Goal: Task Accomplishment & Management: Use online tool/utility

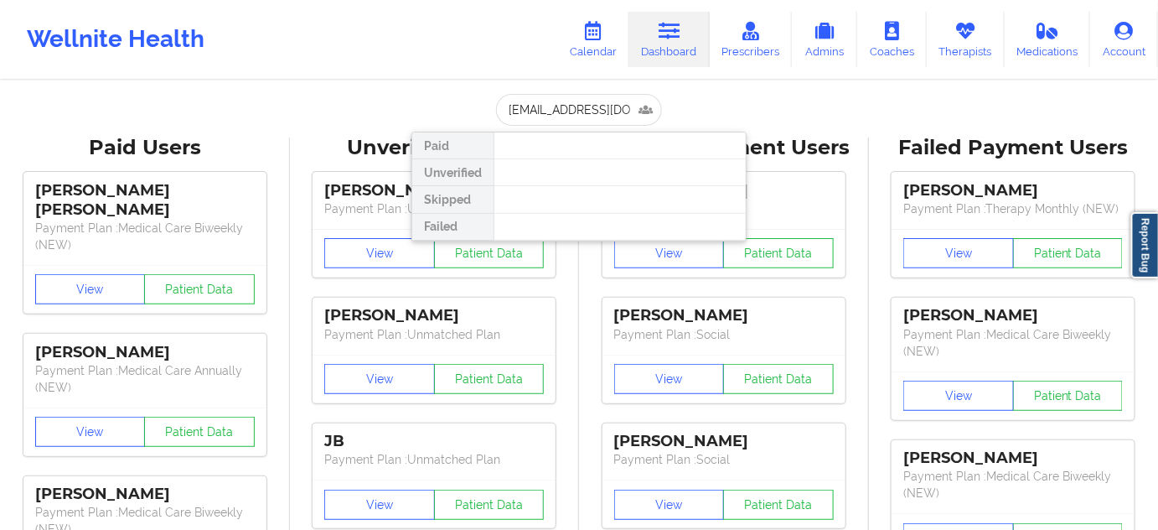
type input "[EMAIL_ADDRESS][DOMAIN_NAME]"
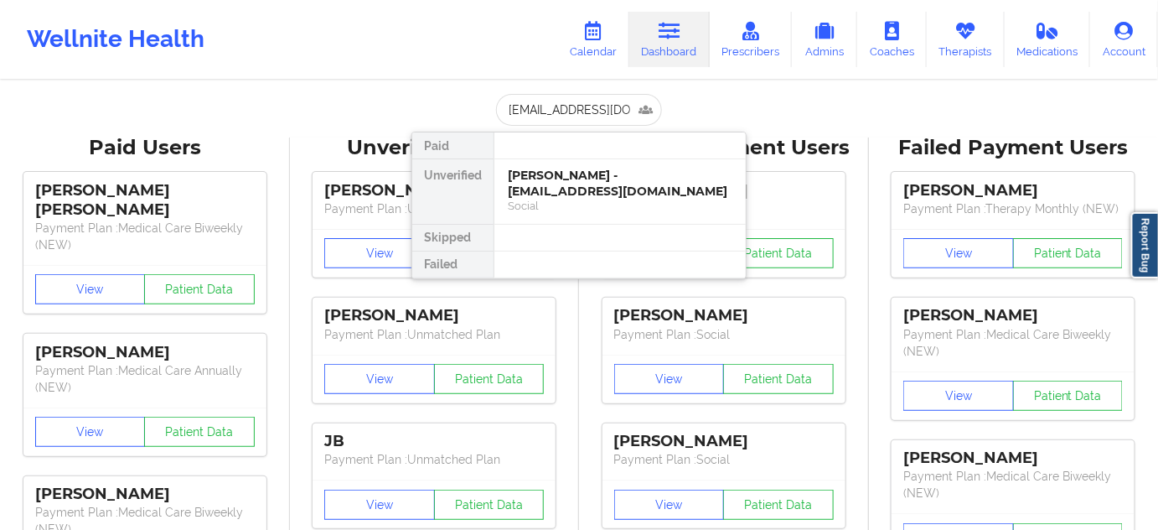
click at [564, 176] on div "[PERSON_NAME] - [EMAIL_ADDRESS][DOMAIN_NAME]" at bounding box center [620, 183] width 225 height 31
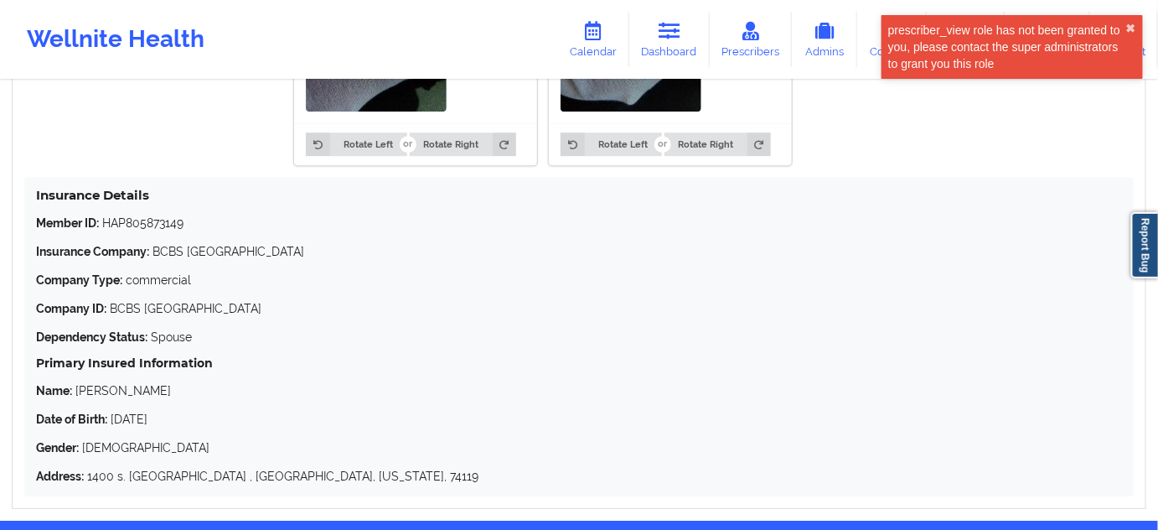
scroll to position [1580, 0]
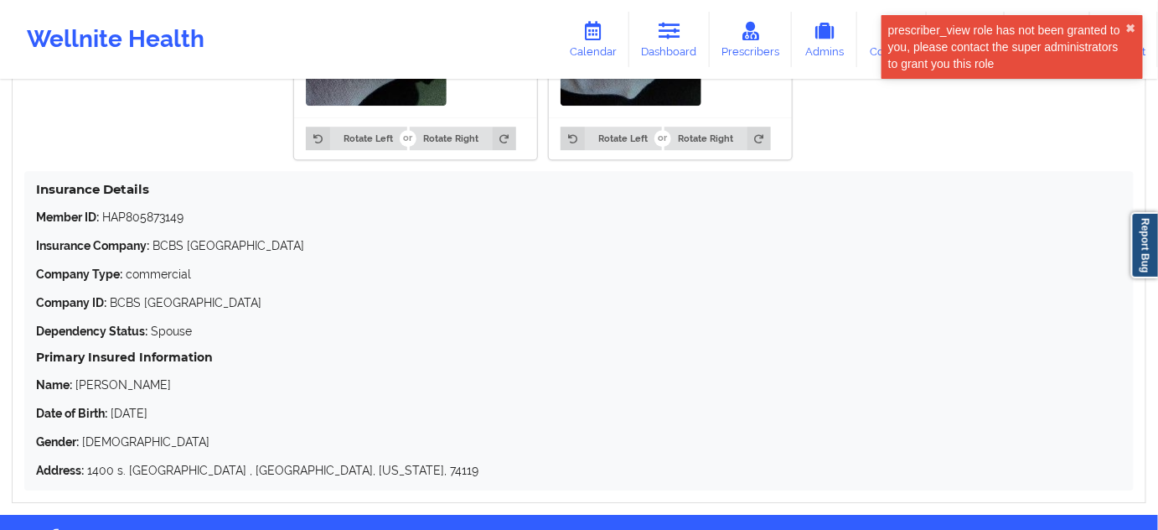
click at [158, 223] on p "Member ID: HAP805873149" at bounding box center [579, 217] width 1086 height 17
copy p "HAP805873149"
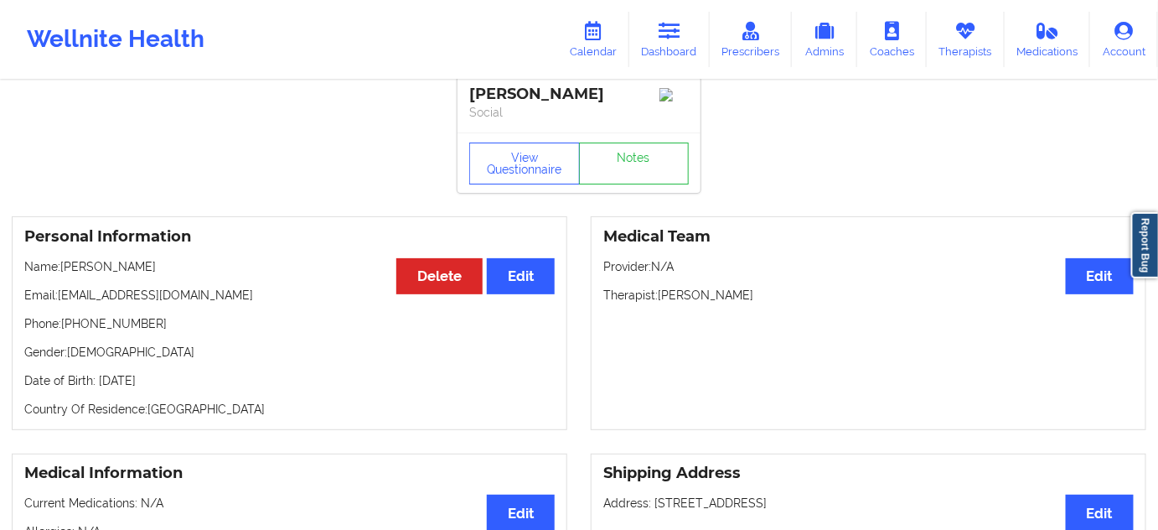
scroll to position [0, 0]
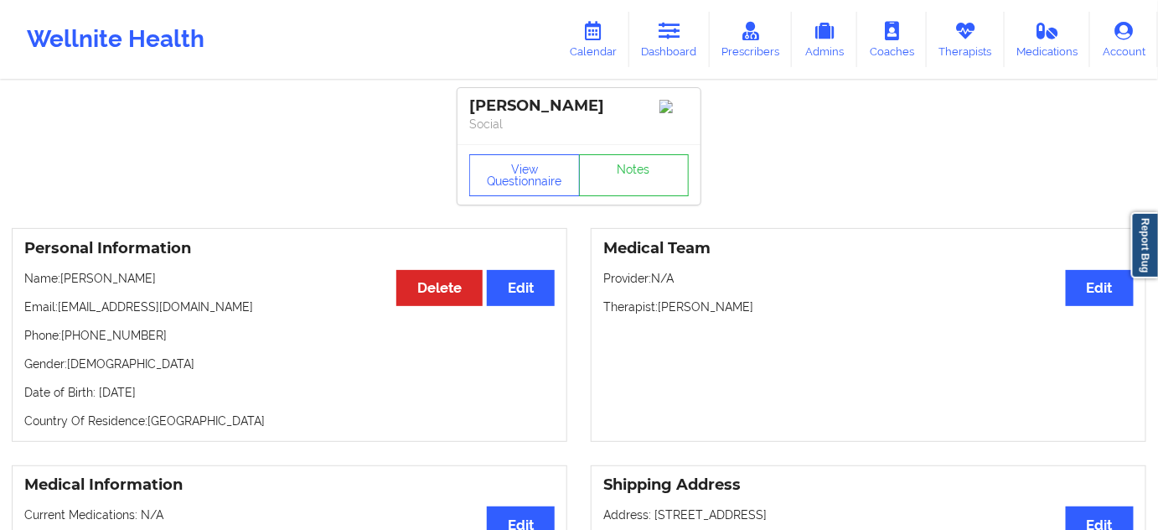
click at [557, 96] on div "[PERSON_NAME]" at bounding box center [579, 105] width 220 height 19
copy div "rounds"
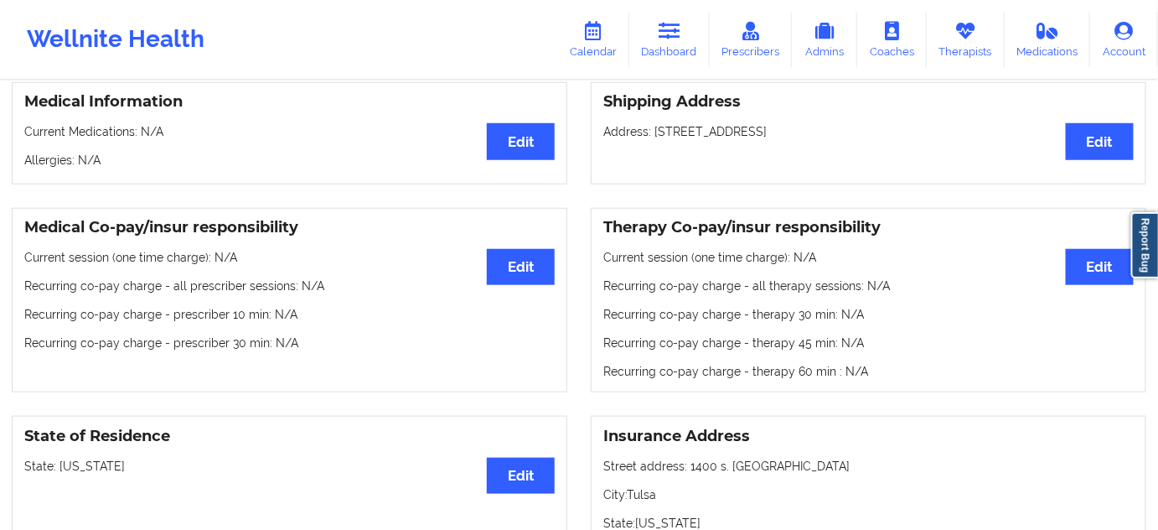
scroll to position [355, 0]
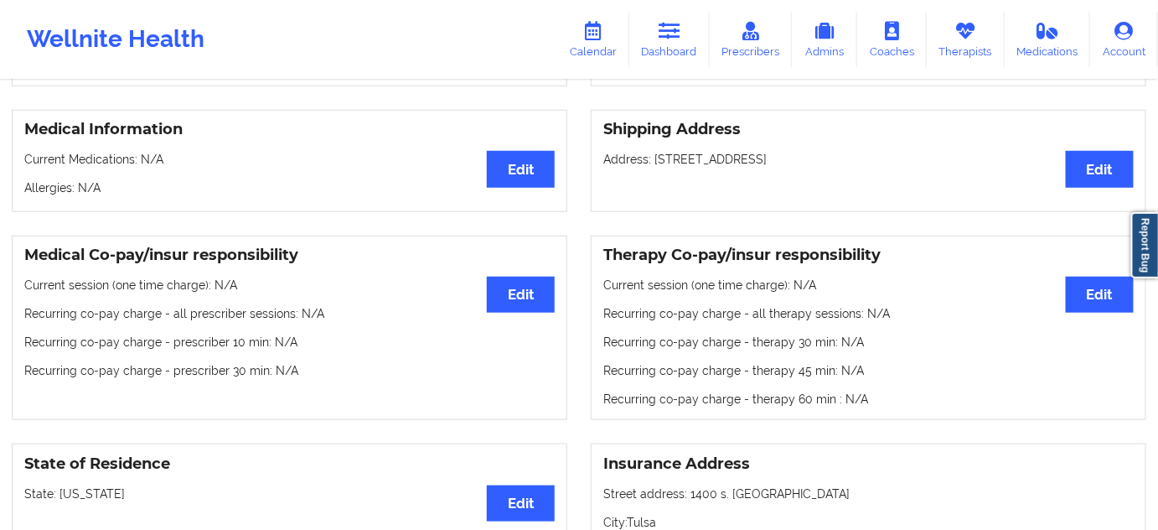
drag, startPoint x: 655, startPoint y: 163, endPoint x: 753, endPoint y: 163, distance: 98.1
click at [753, 163] on p "Address: [STREET_ADDRESS]" at bounding box center [868, 159] width 531 height 17
copy p "[STREET_ADDRESS]"
click at [764, 164] on p "Address: [STREET_ADDRESS]" at bounding box center [868, 159] width 531 height 17
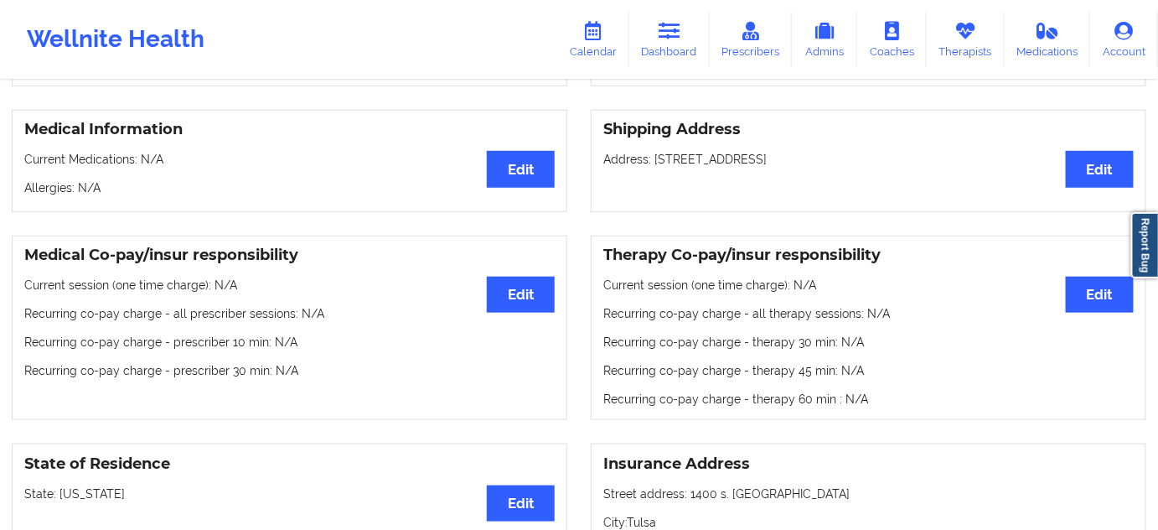
copy p "[GEOGRAPHIC_DATA]"
click at [829, 167] on p "Address: [STREET_ADDRESS]" at bounding box center [868, 159] width 531 height 17
copy p "75229"
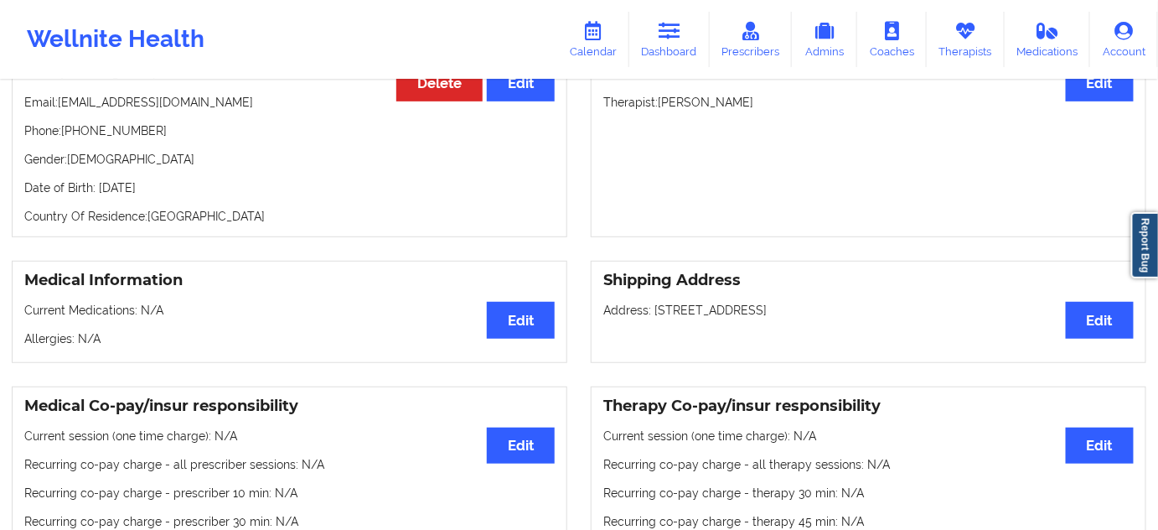
scroll to position [0, 0]
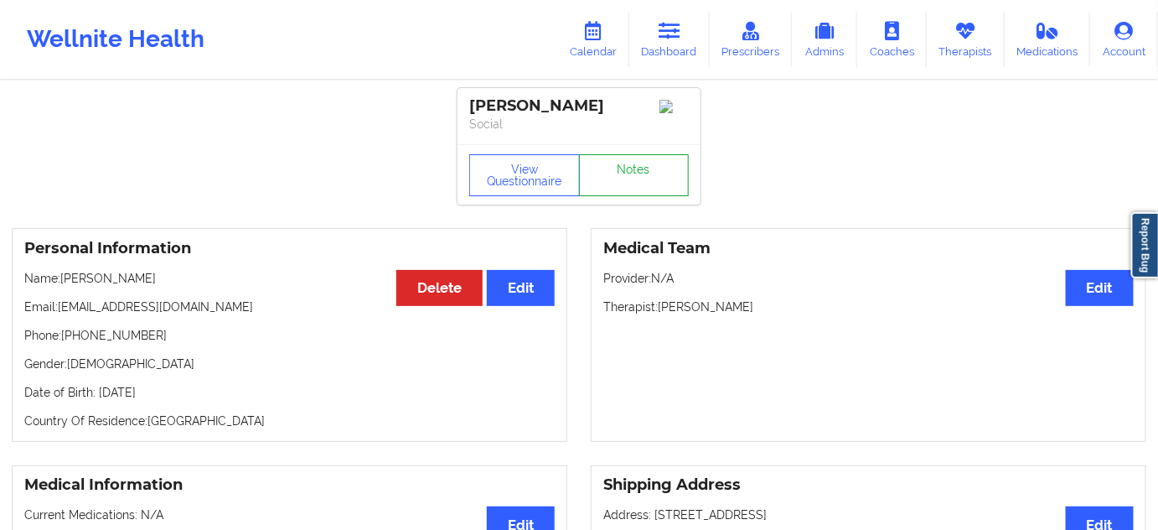
click at [671, 182] on link "Notes" at bounding box center [634, 175] width 111 height 42
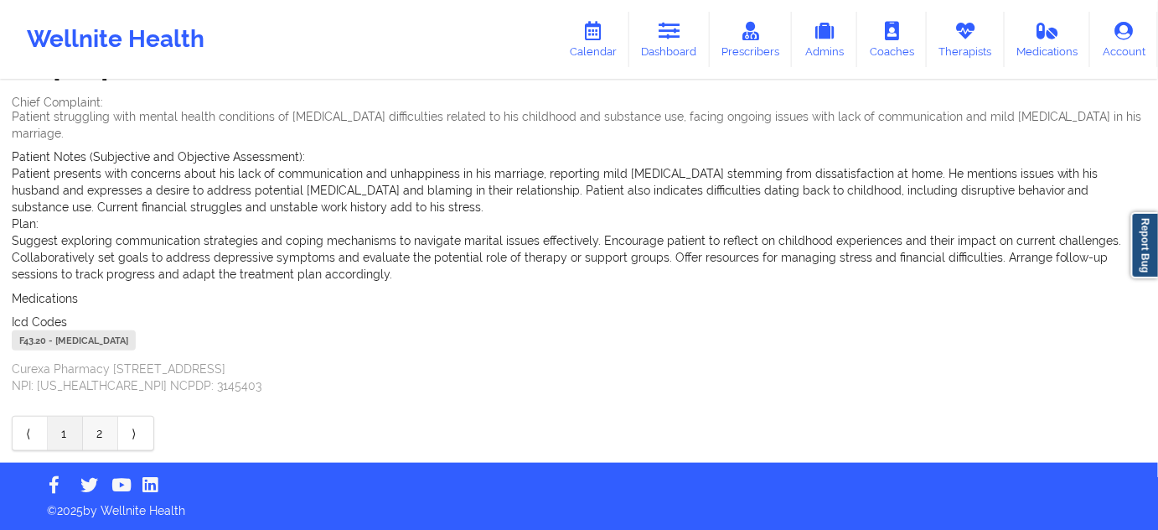
click at [93, 444] on link "2" at bounding box center [100, 434] width 35 height 34
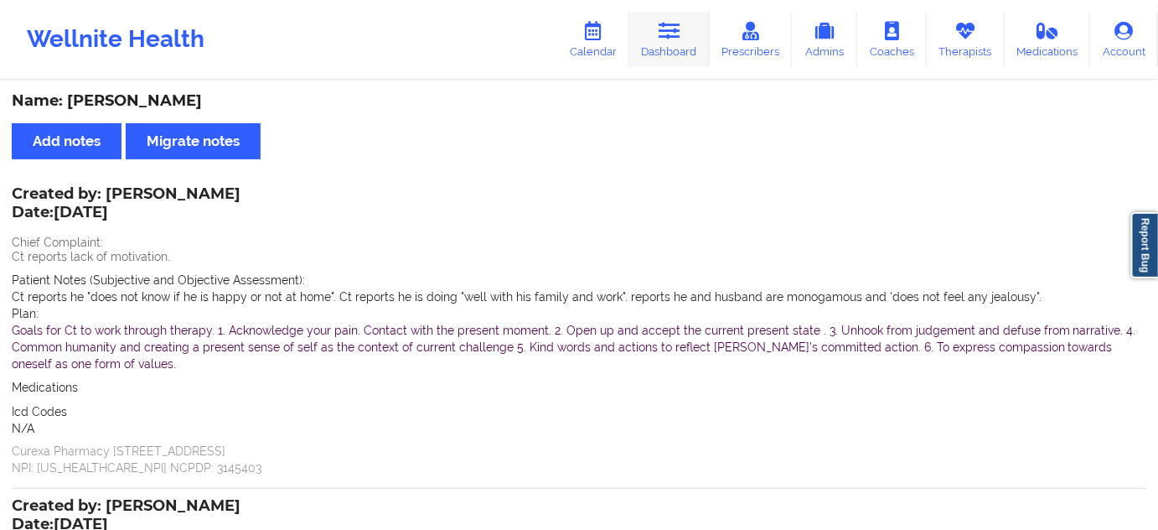
click at [646, 39] on link "Dashboard" at bounding box center [669, 39] width 80 height 55
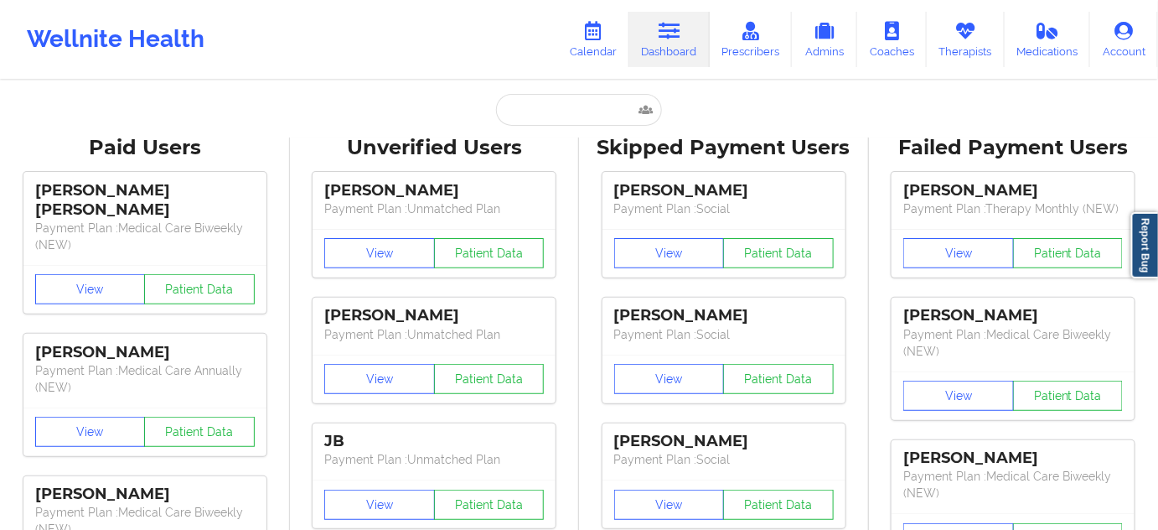
click at [563, 120] on input "text" at bounding box center [579, 110] width 166 height 32
paste input "[EMAIL_ADDRESS][DOMAIN_NAME]"
type input "[EMAIL_ADDRESS][DOMAIN_NAME]"
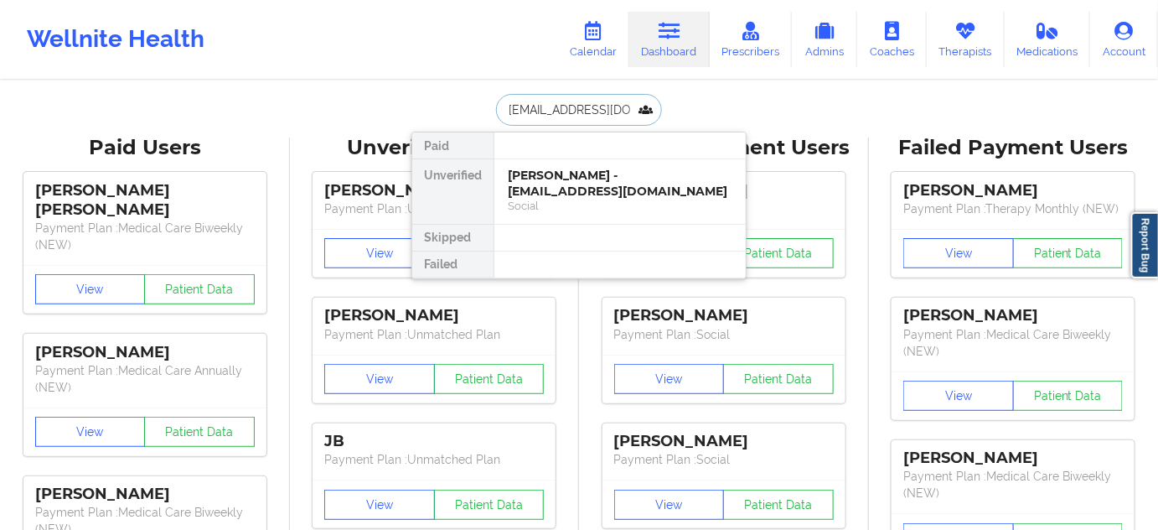
scroll to position [0, 3]
click at [565, 180] on div "[PERSON_NAME] - [EMAIL_ADDRESS][DOMAIN_NAME]" at bounding box center [620, 183] width 225 height 31
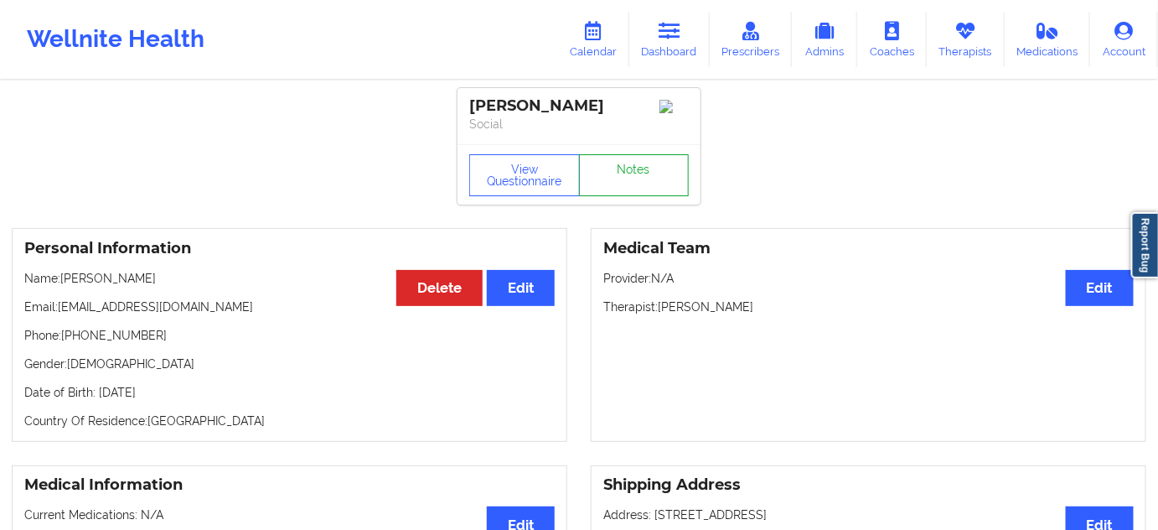
click at [641, 177] on link "Notes" at bounding box center [634, 175] width 111 height 42
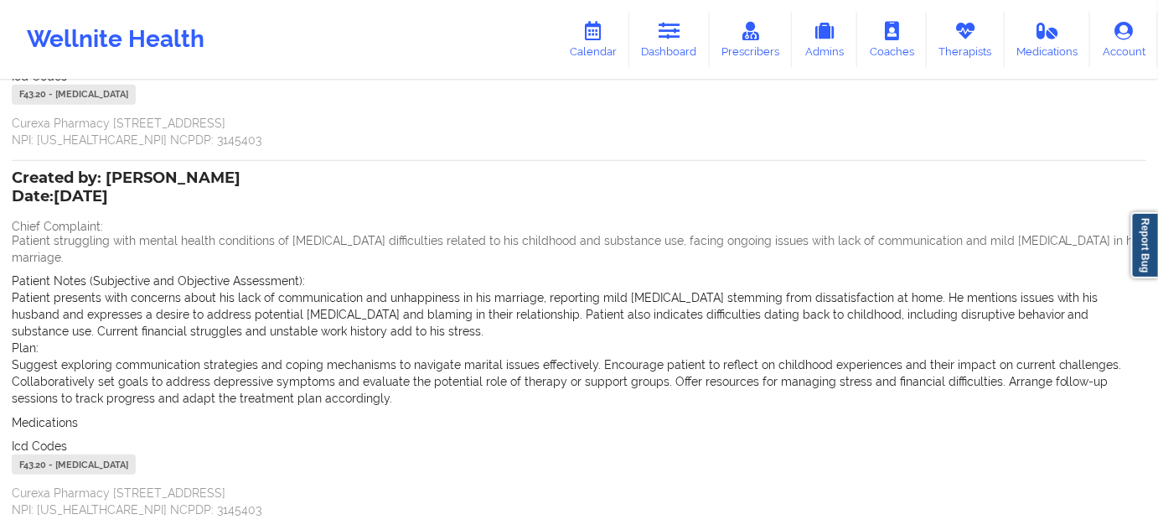
scroll to position [375, 0]
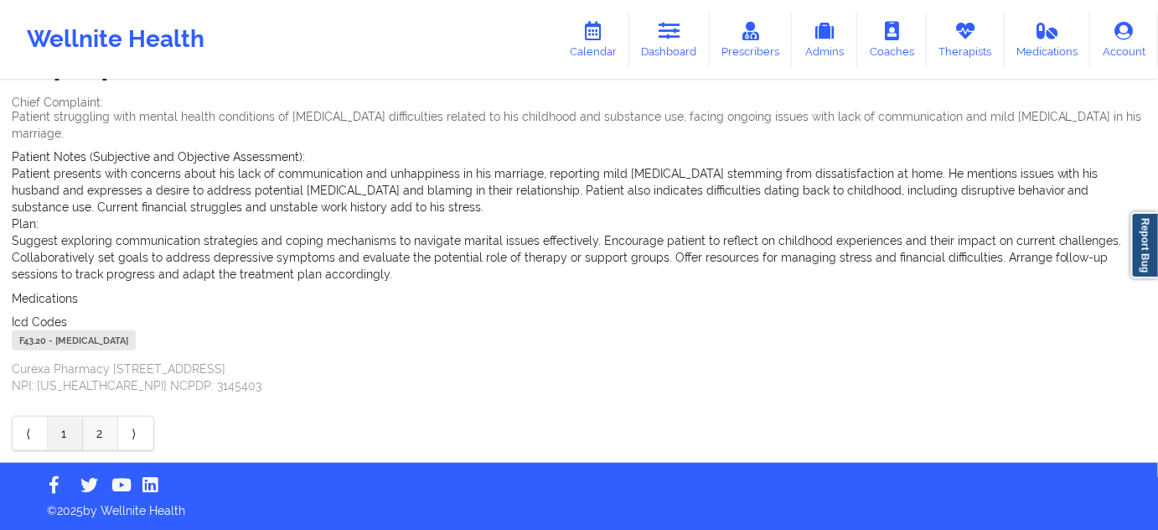
click at [95, 430] on link "2" at bounding box center [100, 434] width 35 height 34
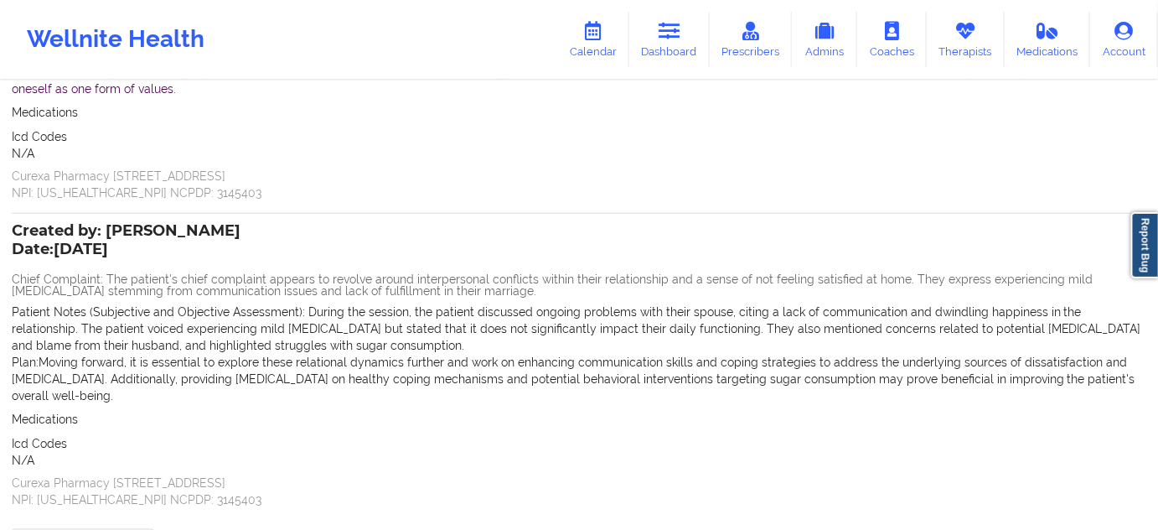
scroll to position [389, 0]
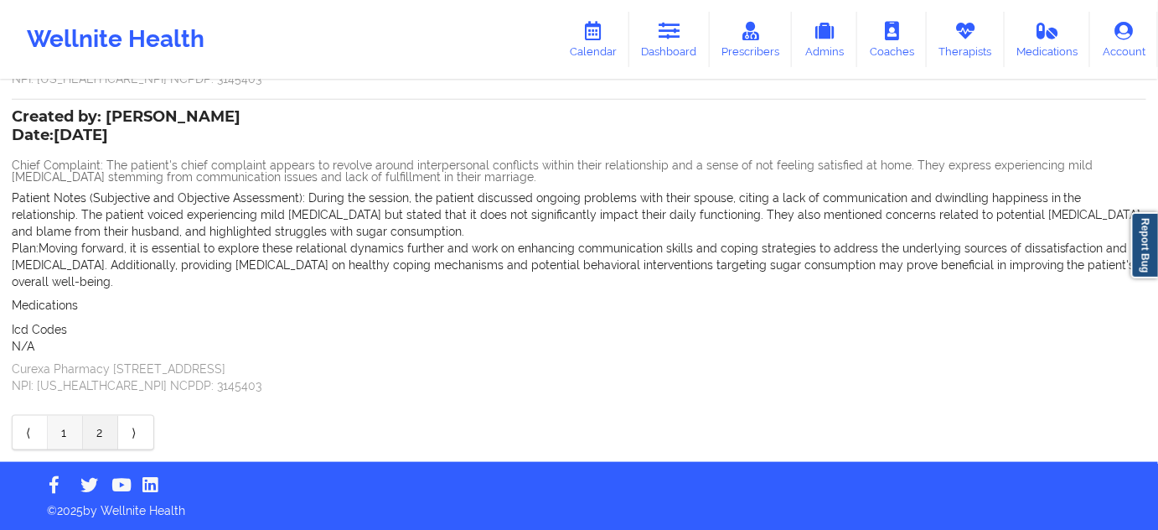
click at [69, 436] on link "1" at bounding box center [65, 433] width 35 height 34
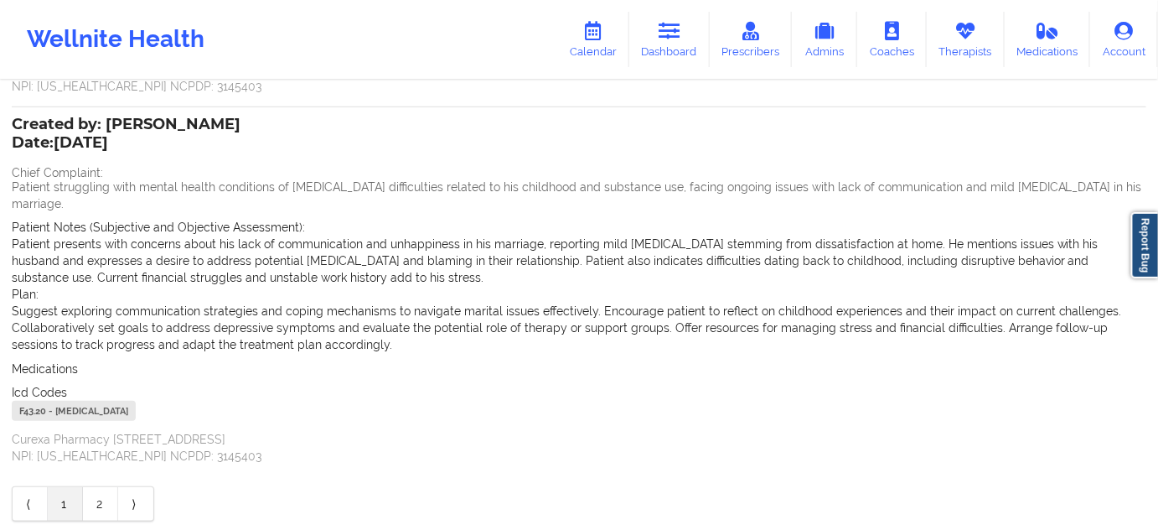
click at [29, 419] on div "F43.20 - [MEDICAL_DATA]" at bounding box center [74, 411] width 124 height 20
copy div "F43.20"
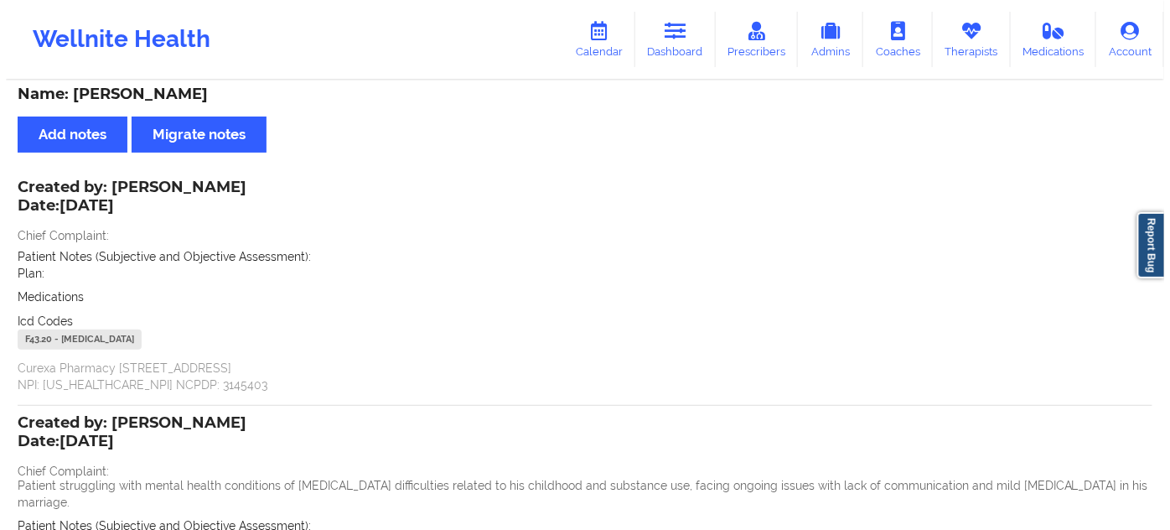
scroll to position [0, 0]
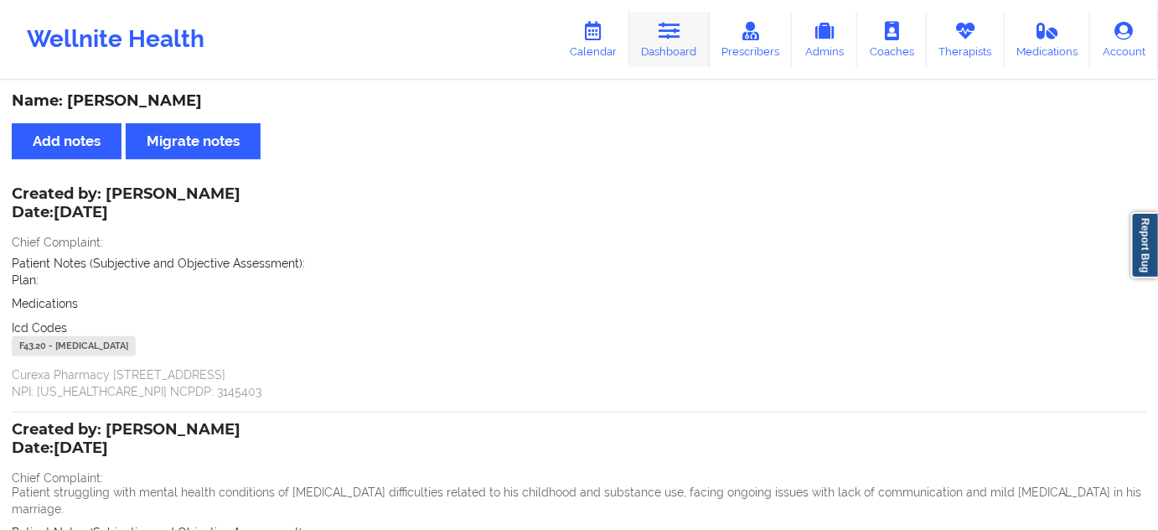
drag, startPoint x: 676, startPoint y: 27, endPoint x: 637, endPoint y: 62, distance: 52.8
click at [676, 27] on icon at bounding box center [670, 31] width 22 height 18
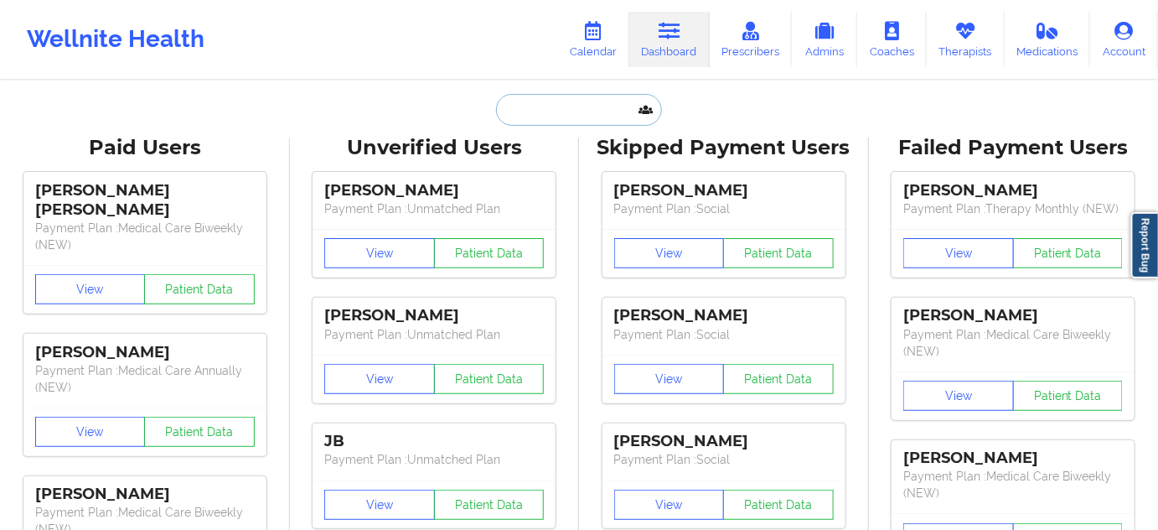
click at [615, 114] on input "text" at bounding box center [579, 110] width 166 height 32
type input "s"
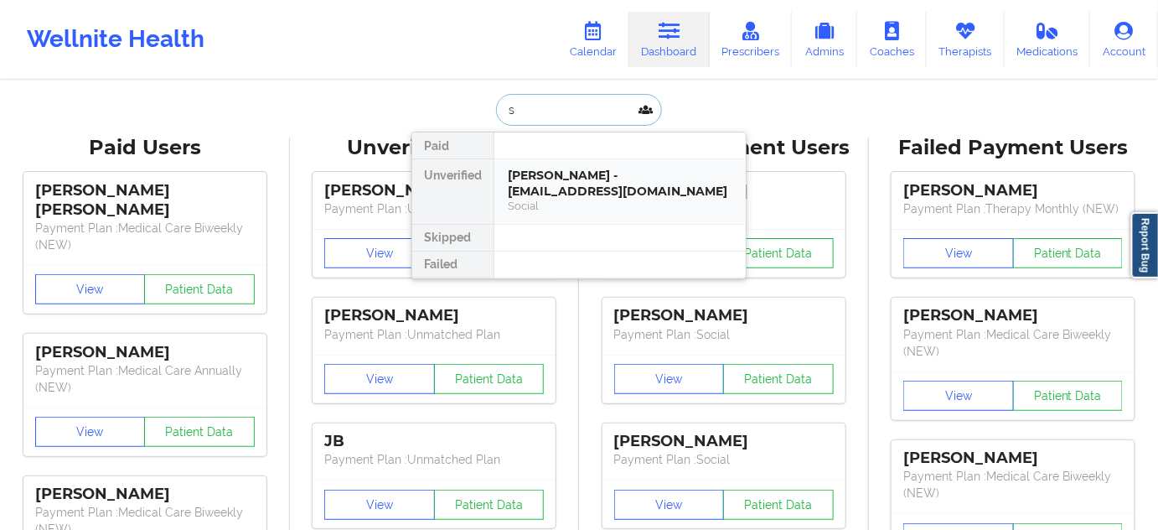
click at [572, 169] on div "[PERSON_NAME] - [EMAIL_ADDRESS][DOMAIN_NAME]" at bounding box center [620, 183] width 225 height 31
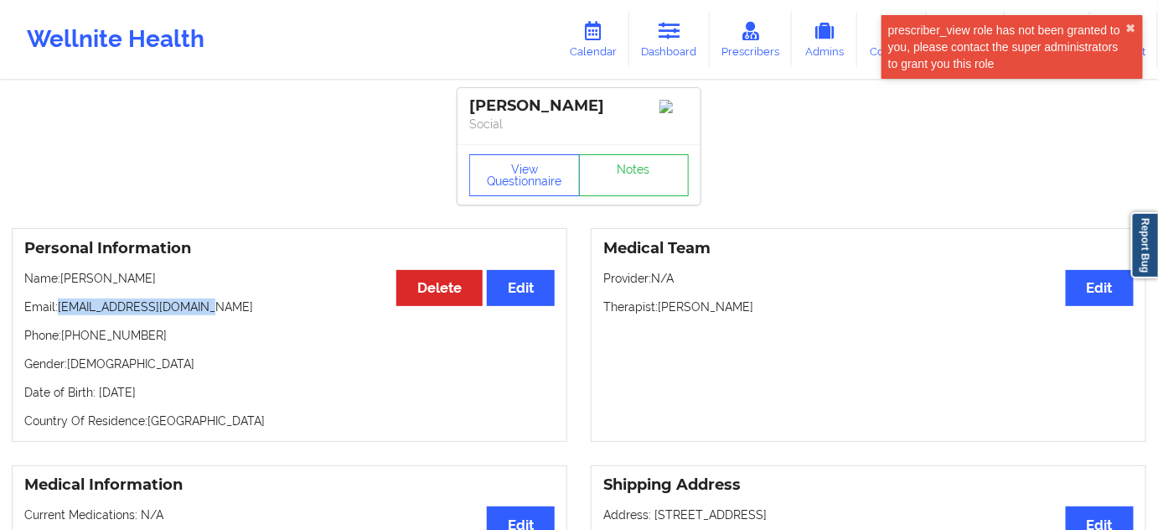
drag, startPoint x: 185, startPoint y: 315, endPoint x: 77, endPoint y: 312, distance: 108.2
click at [65, 310] on p "Email: [EMAIL_ADDRESS][DOMAIN_NAME]" at bounding box center [289, 306] width 531 height 17
drag, startPoint x: 60, startPoint y: 310, endPoint x: 283, endPoint y: 312, distance: 222.9
click at [283, 312] on p "Email: [EMAIL_ADDRESS][DOMAIN_NAME]" at bounding box center [289, 306] width 531 height 17
copy p "[EMAIL_ADDRESS][DOMAIN_NAME]"
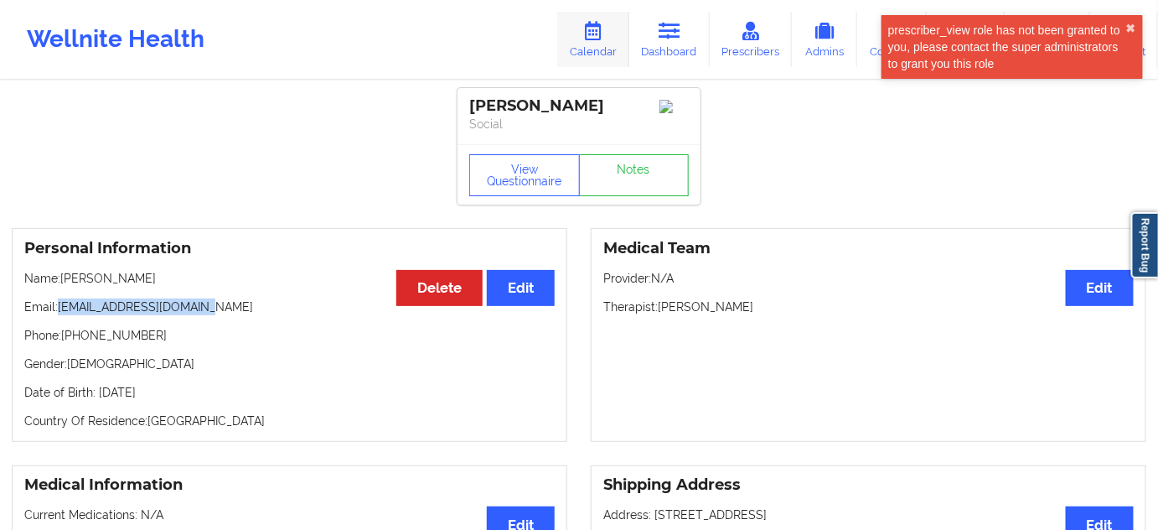
click at [612, 42] on link "Calendar" at bounding box center [593, 39] width 72 height 55
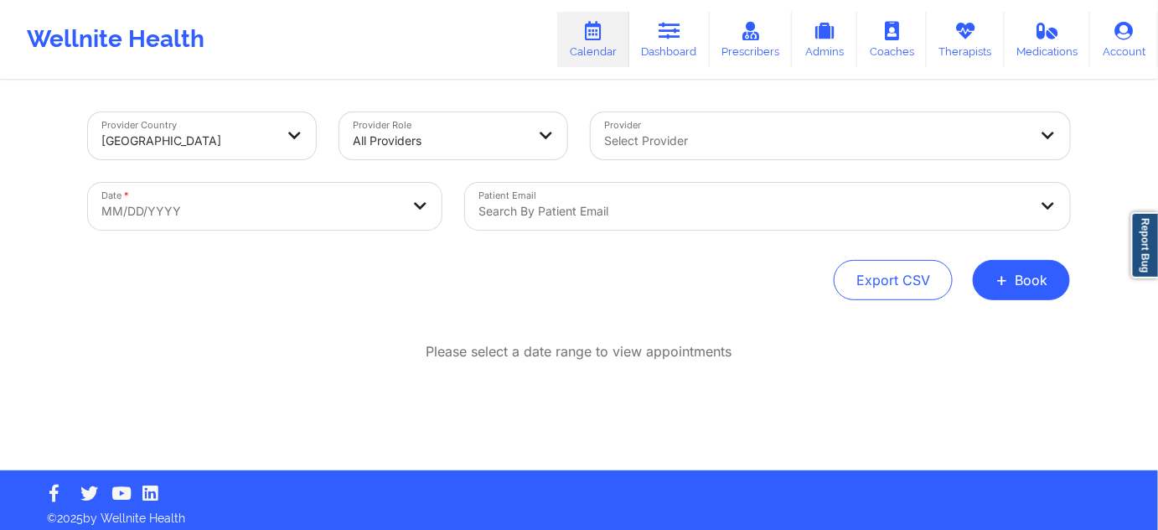
click at [651, 196] on div "Search by patient email" at bounding box center [747, 206] width 565 height 47
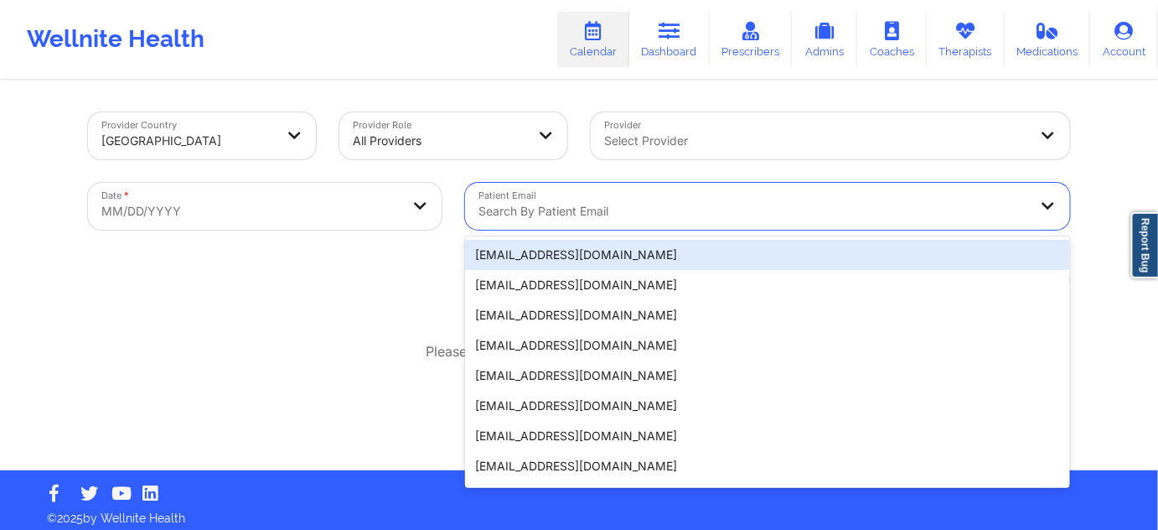
paste input "[EMAIL_ADDRESS][DOMAIN_NAME]"
type input "[EMAIL_ADDRESS][DOMAIN_NAME]"
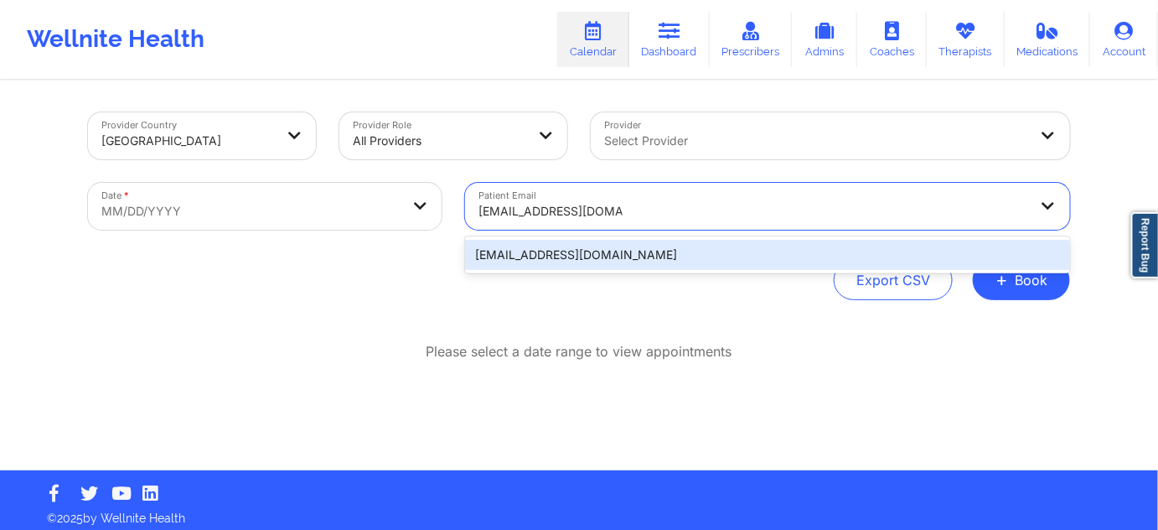
click at [633, 263] on div "[EMAIL_ADDRESS][DOMAIN_NAME]" at bounding box center [767, 255] width 605 height 30
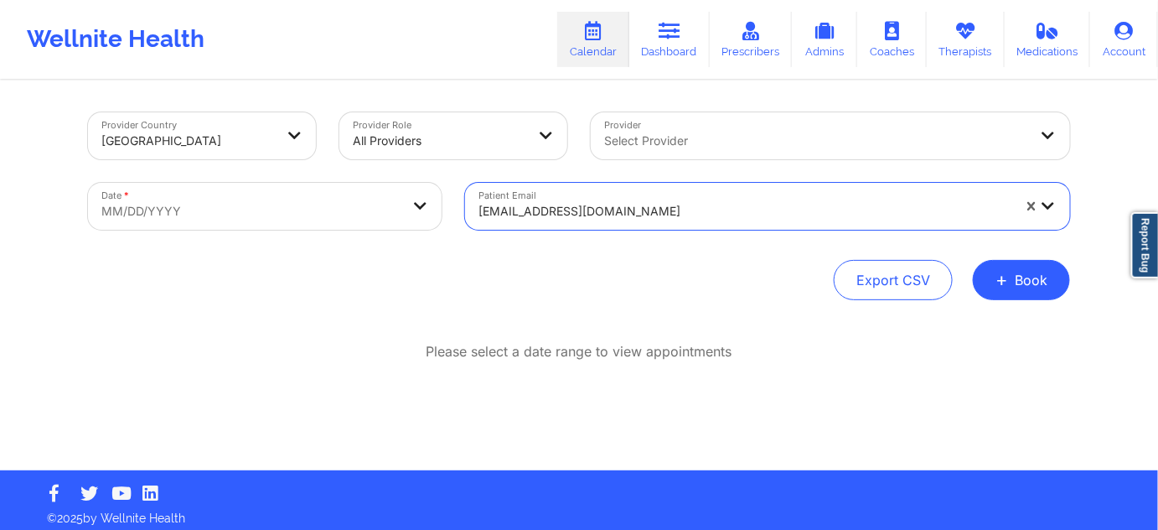
click at [386, 210] on body "Wellnite Health Calendar Dashboard Prescribers Admins Coaches Therapists Medica…" at bounding box center [579, 265] width 1158 height 530
select select "2025-8"
select select "2025-9"
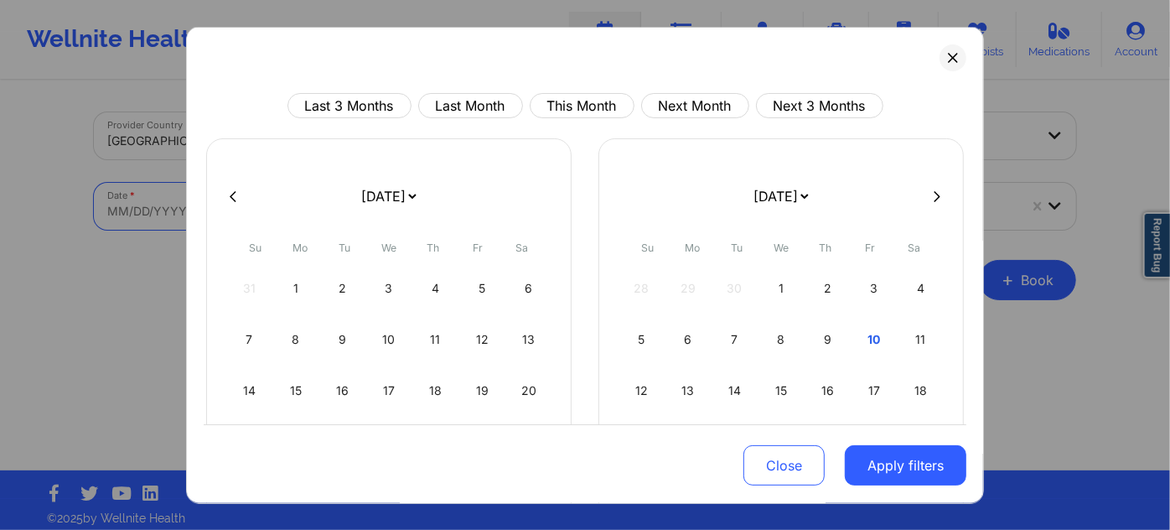
click at [241, 197] on div at bounding box center [585, 196] width 763 height 25
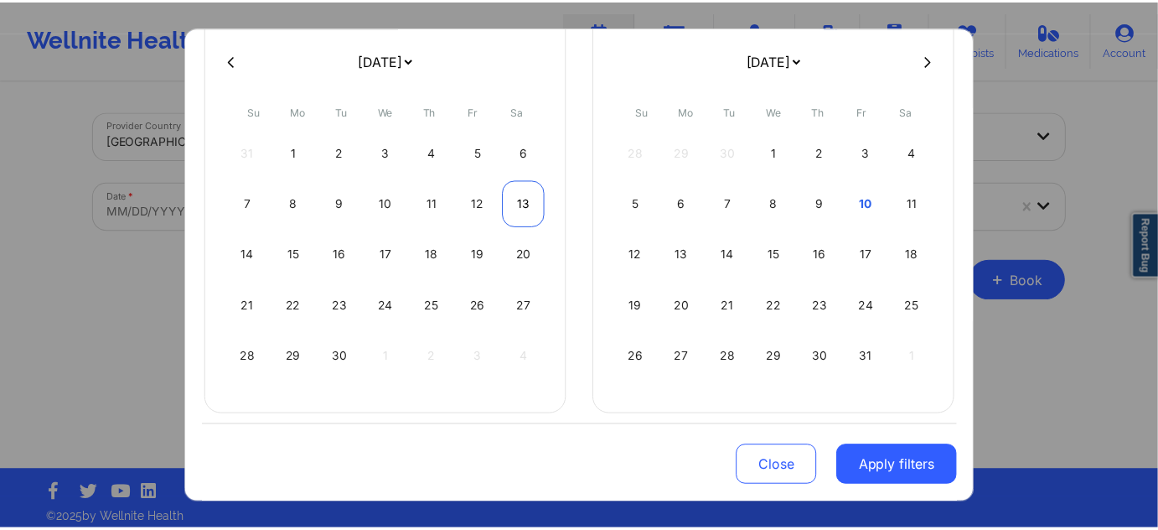
scroll to position [142, 0]
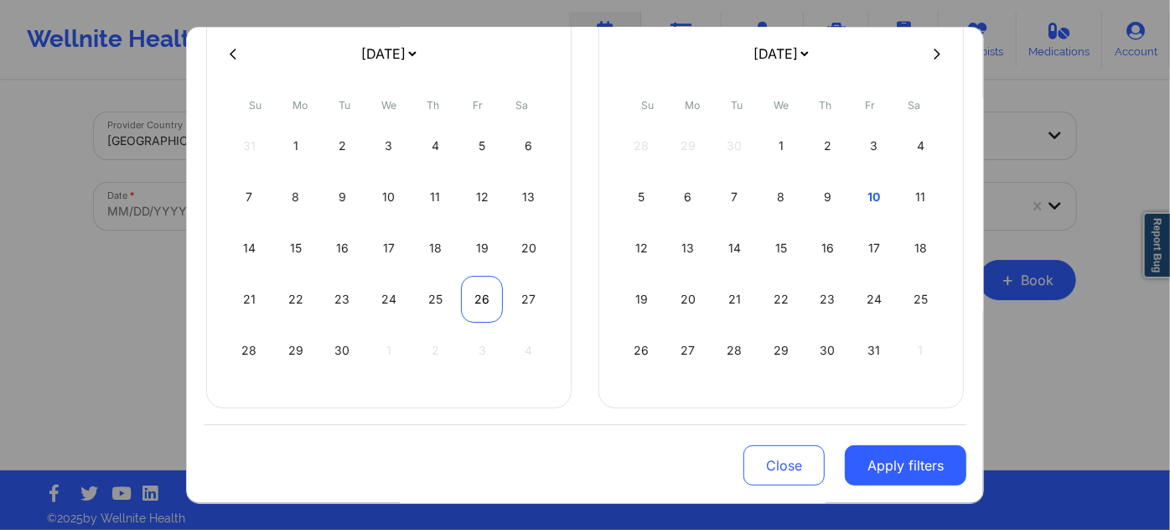
click at [473, 304] on div "26" at bounding box center [482, 299] width 43 height 47
select select "2025-8"
select select "2025-9"
select select "2025-8"
select select "2025-9"
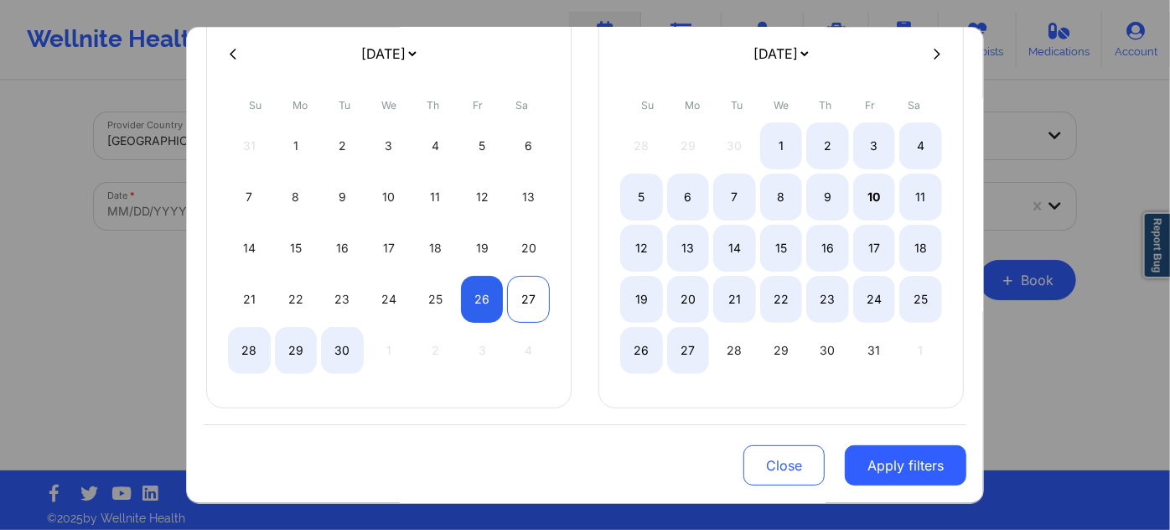
select select "2025-8"
select select "2025-9"
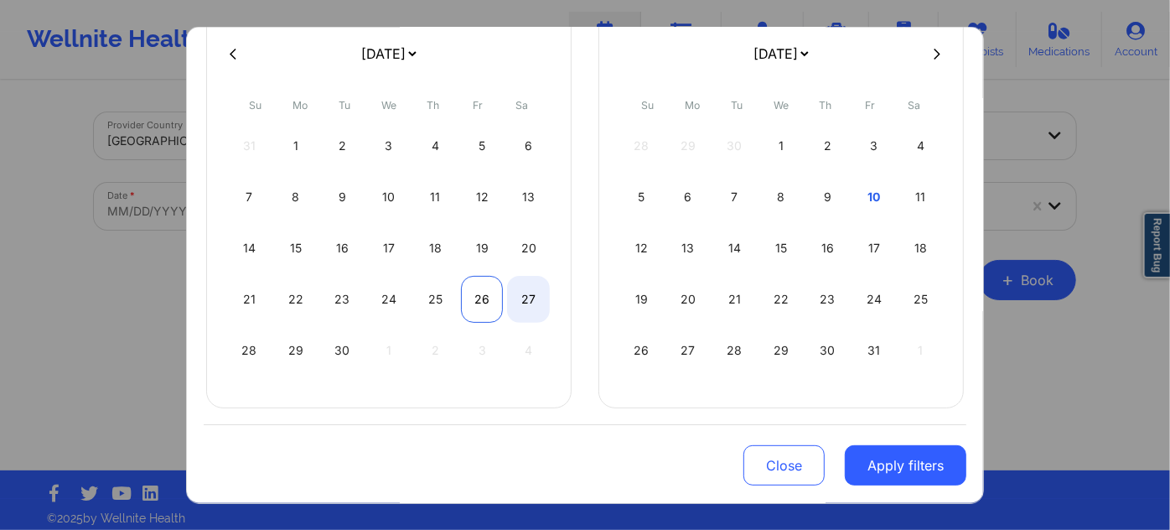
select select "2025-8"
select select "2025-9"
click at [496, 294] on div "26" at bounding box center [482, 299] width 43 height 47
select select "2025-8"
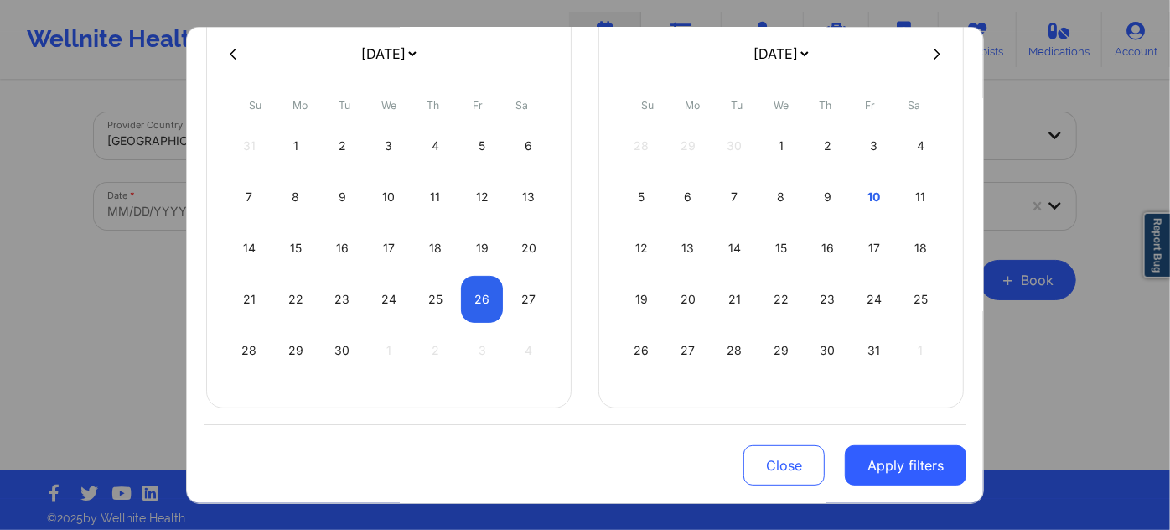
select select "2025-9"
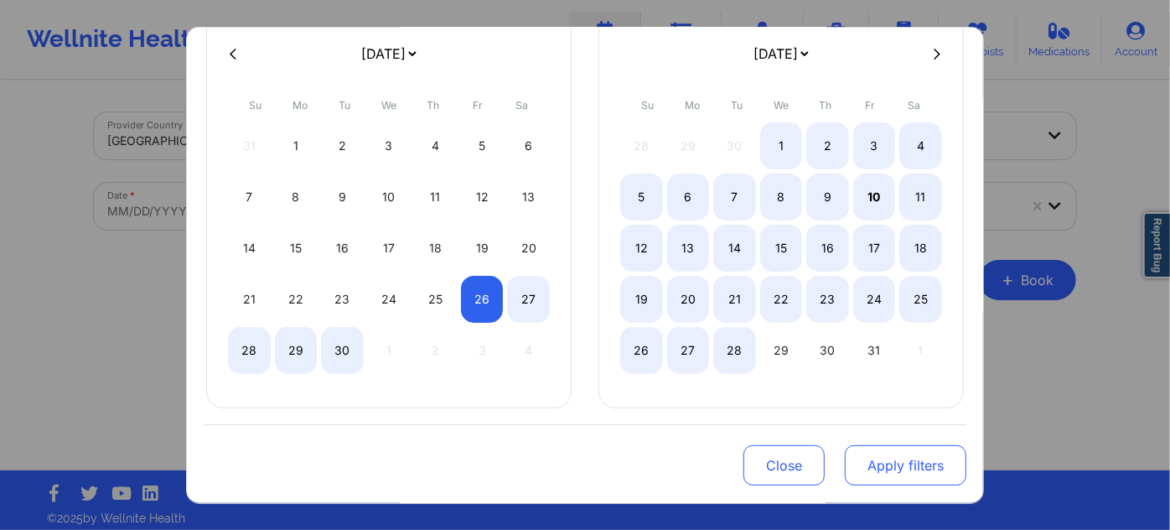
click at [882, 462] on button "Apply filters" at bounding box center [906, 465] width 122 height 40
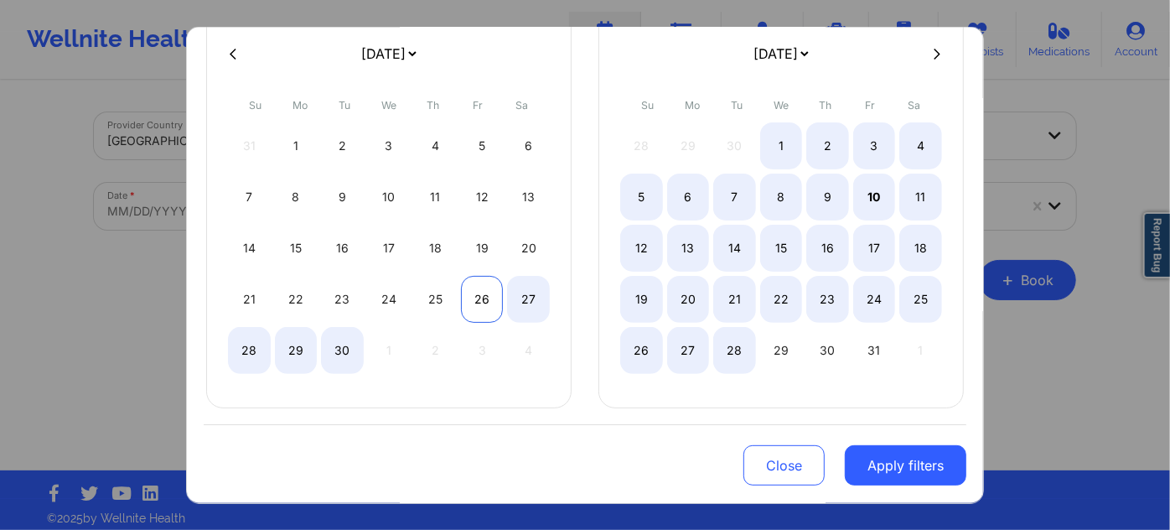
select select "2025-8"
select select "2025-9"
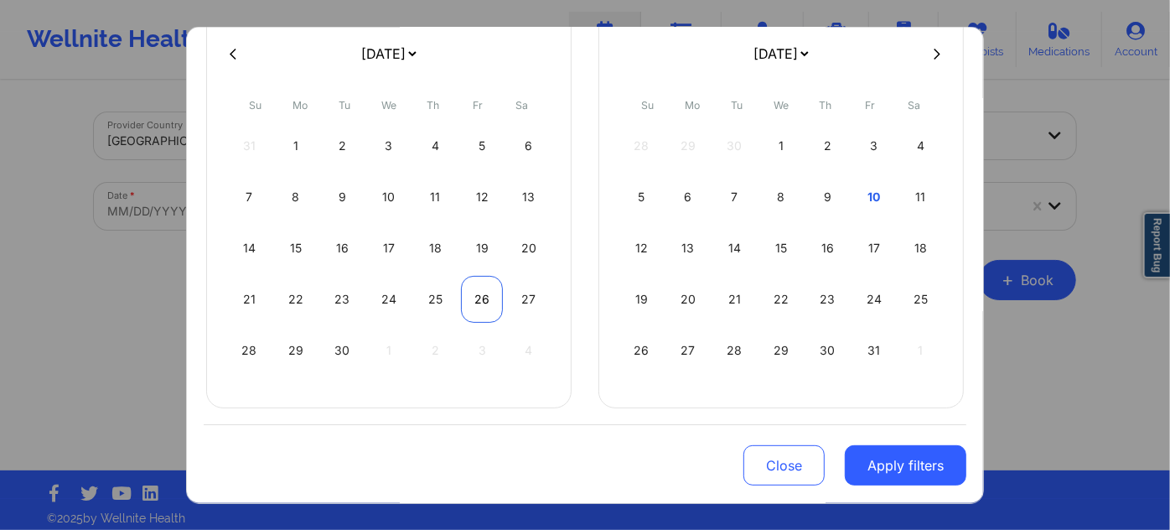
click at [480, 313] on div "26" at bounding box center [482, 299] width 43 height 47
select select "2025-8"
select select "2025-9"
click at [928, 472] on button "Apply filters" at bounding box center [906, 465] width 122 height 40
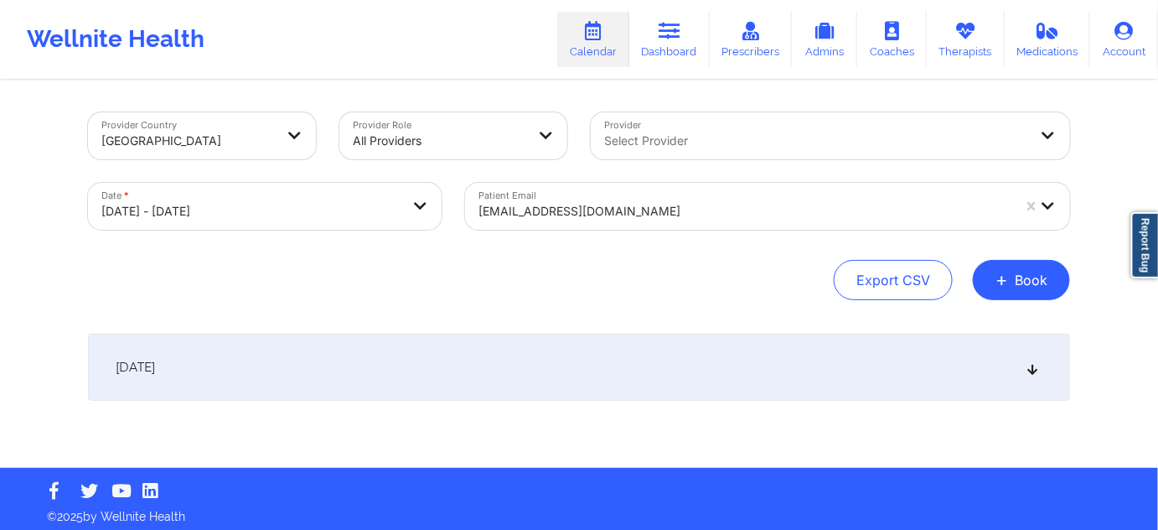
click at [502, 360] on div "[DATE]" at bounding box center [579, 367] width 982 height 67
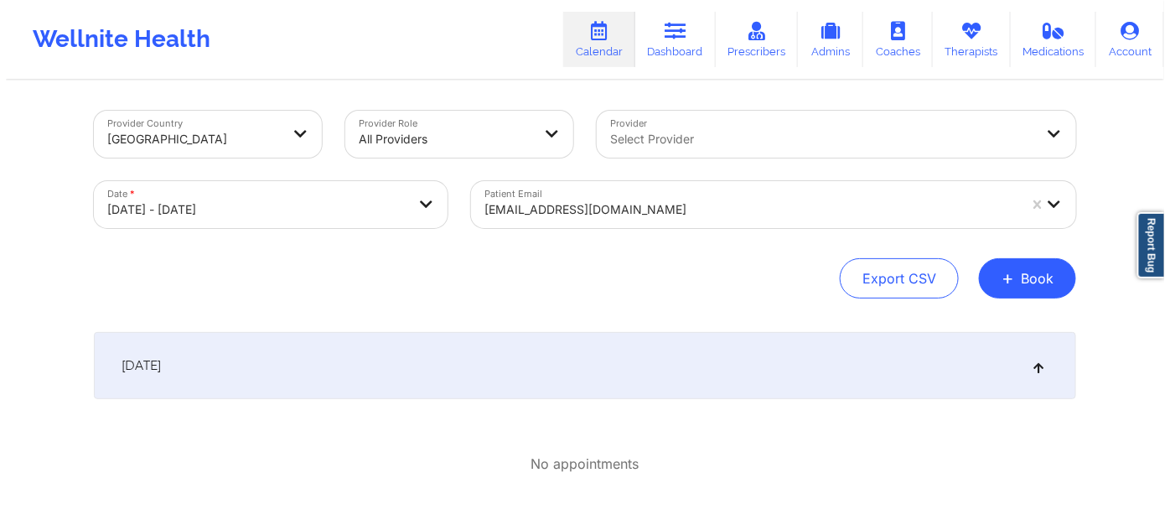
scroll to position [0, 0]
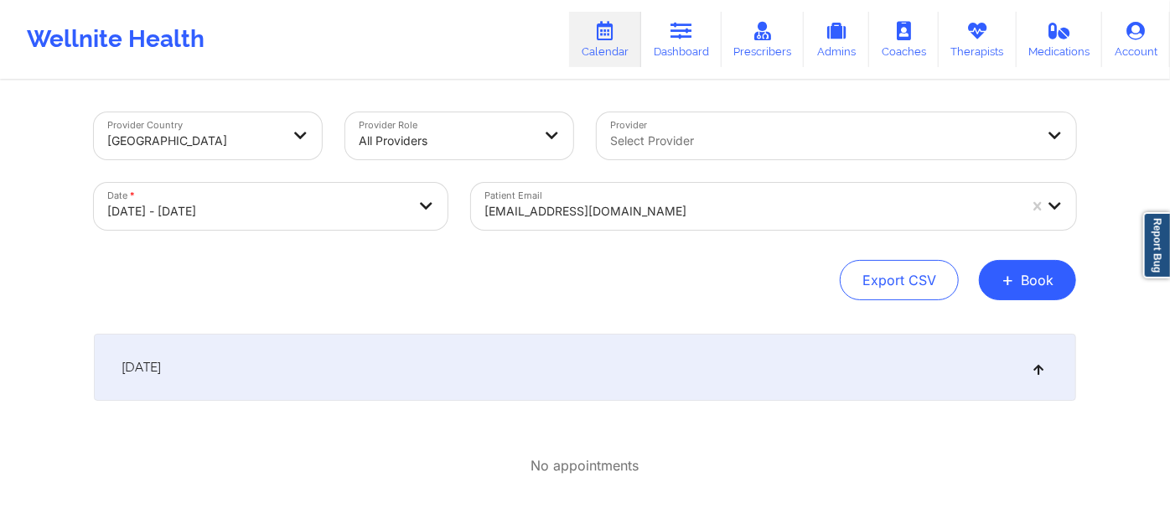
click at [393, 215] on body "Wellnite Health Calendar Dashboard Prescribers Admins Coaches Therapists Medica…" at bounding box center [585, 265] width 1170 height 530
select select "2025-8"
select select "2025-9"
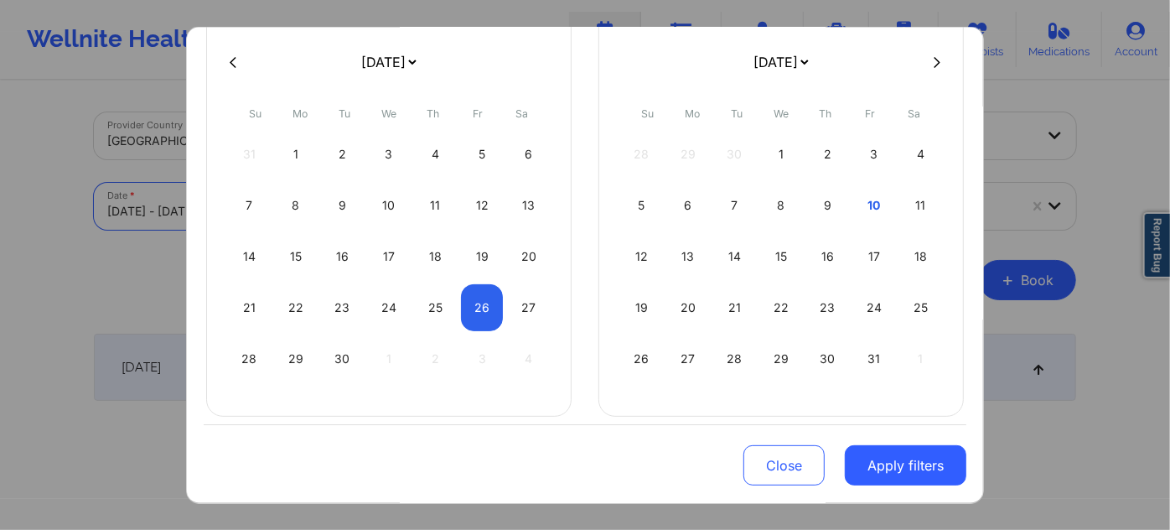
scroll to position [142, 0]
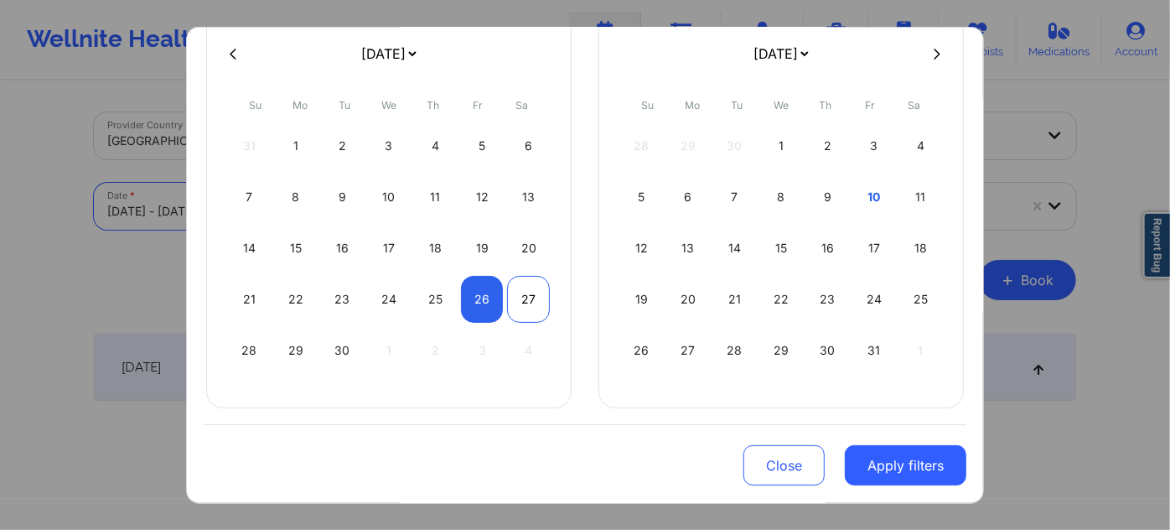
click at [515, 298] on div "27" at bounding box center [528, 299] width 43 height 47
select select "2025-8"
select select "2025-9"
click at [514, 298] on div "27" at bounding box center [528, 299] width 43 height 47
select select "2025-8"
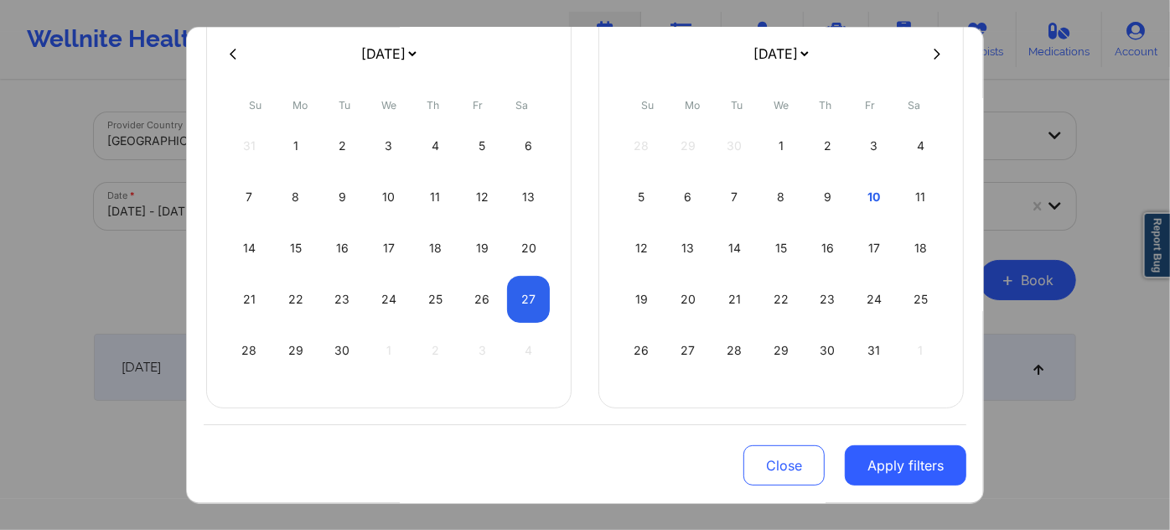
select select "2025-9"
click at [893, 489] on div "Close Apply filters" at bounding box center [585, 463] width 763 height 78
click at [870, 458] on button "Apply filters" at bounding box center [906, 465] width 122 height 40
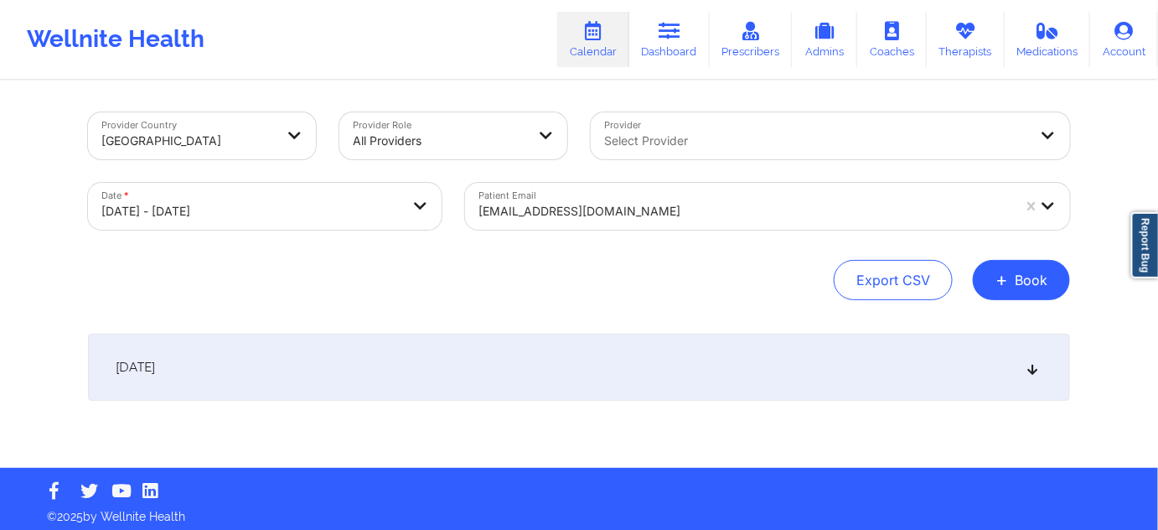
click at [545, 355] on div "[DATE]" at bounding box center [579, 367] width 982 height 67
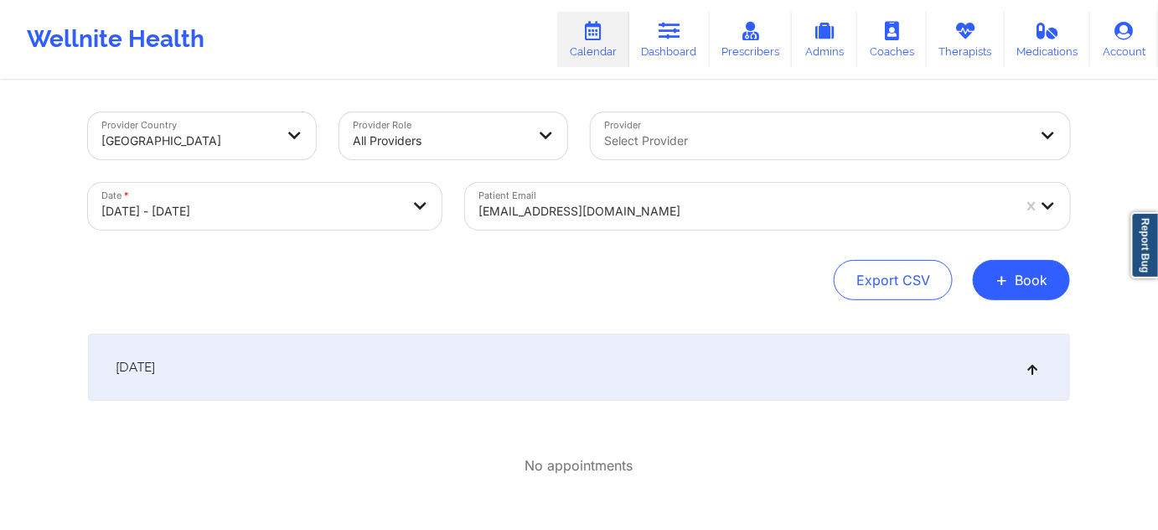
click at [356, 215] on body "Wellnite Health Calendar Dashboard Prescribers Admins Coaches Therapists Medica…" at bounding box center [579, 265] width 1158 height 530
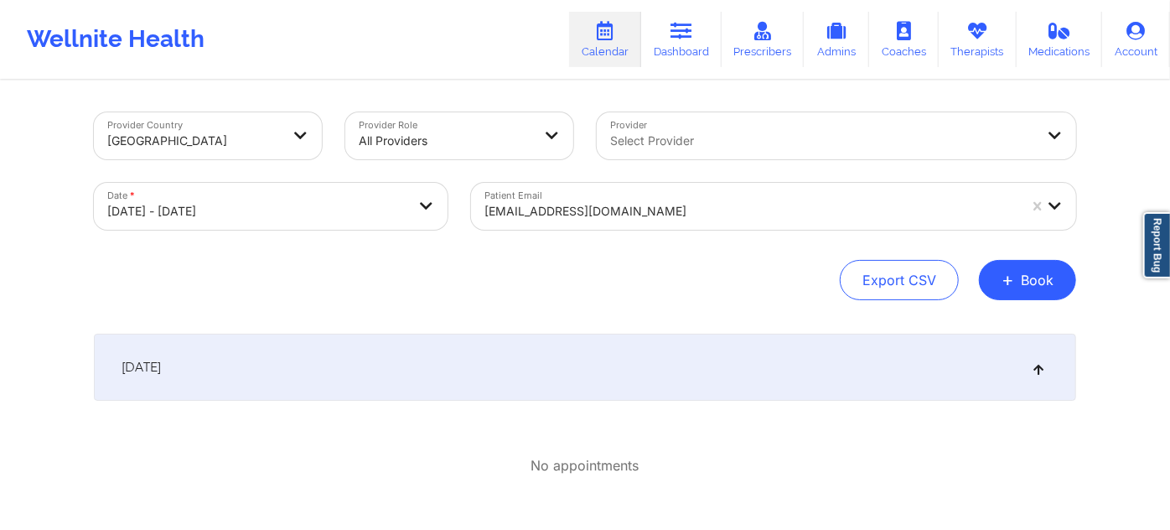
select select "2025-8"
select select "2025-9"
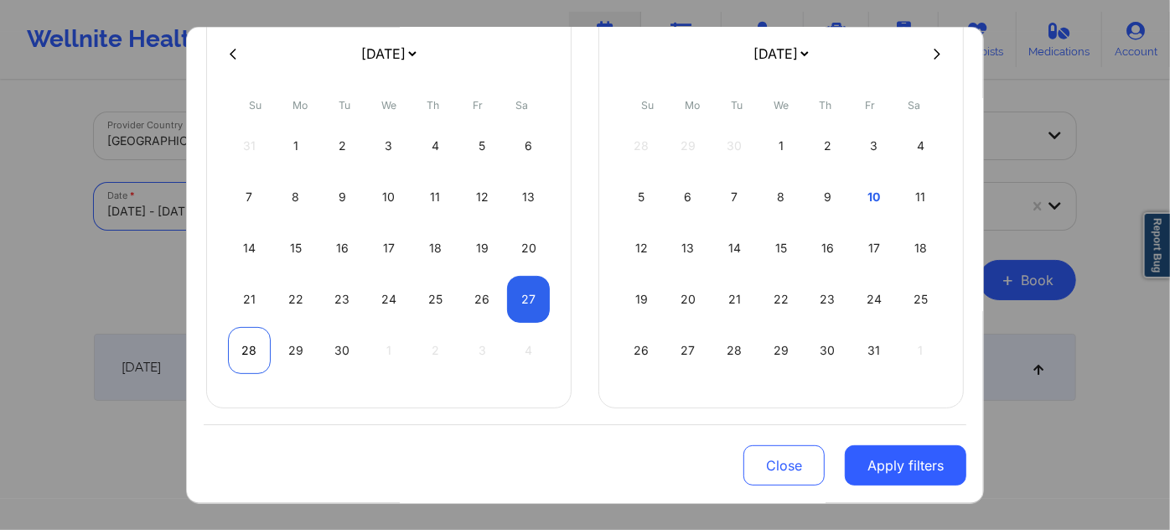
click at [250, 345] on div "28" at bounding box center [249, 350] width 43 height 47
select select "2025-8"
select select "2025-9"
select select "2025-8"
select select "2025-9"
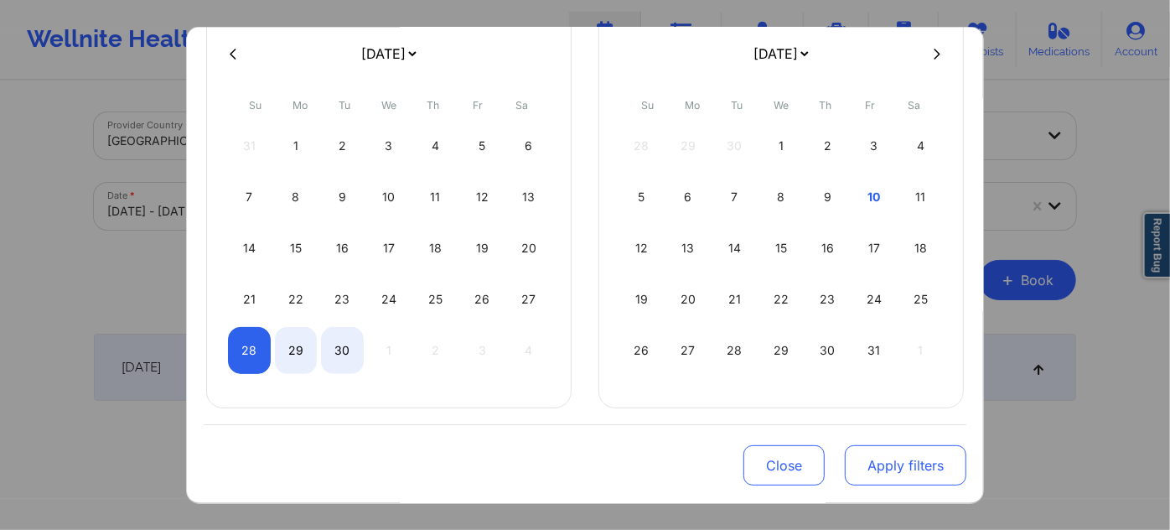
click at [898, 479] on button "Apply filters" at bounding box center [906, 465] width 122 height 40
click at [927, 489] on div "Close Apply filters" at bounding box center [585, 463] width 763 height 78
click at [892, 470] on button "Apply filters" at bounding box center [906, 465] width 122 height 40
click at [909, 474] on button "Apply filters" at bounding box center [906, 465] width 122 height 40
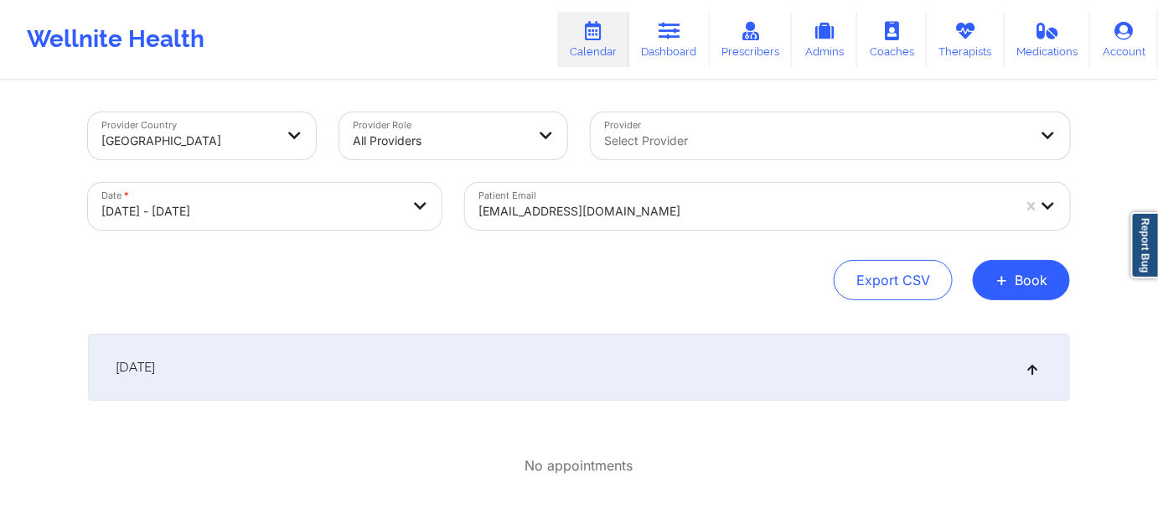
click at [389, 375] on div "[DATE]" at bounding box center [579, 367] width 982 height 67
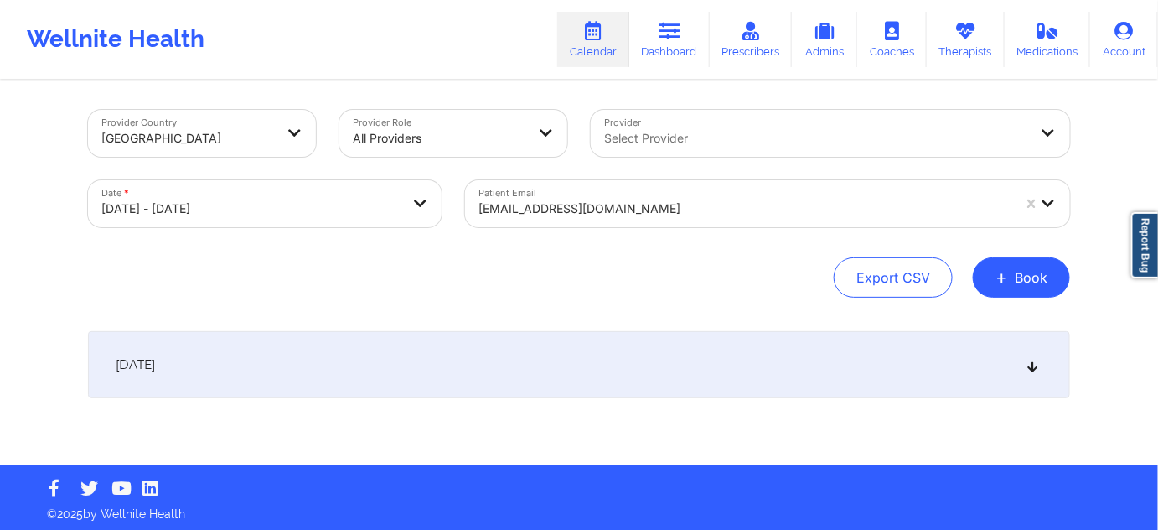
scroll to position [6, 0]
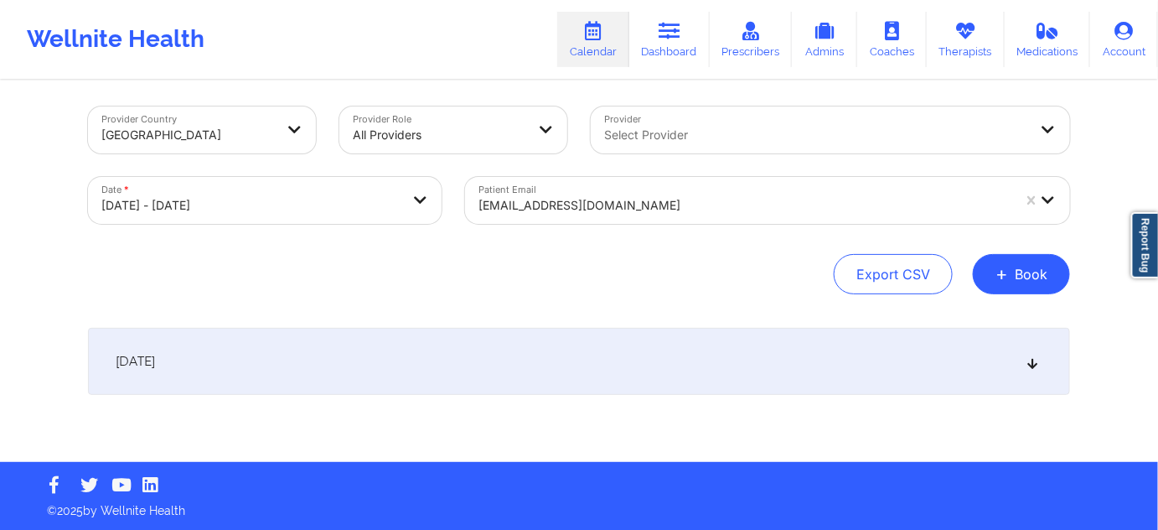
click at [422, 356] on div "[DATE]" at bounding box center [579, 361] width 982 height 67
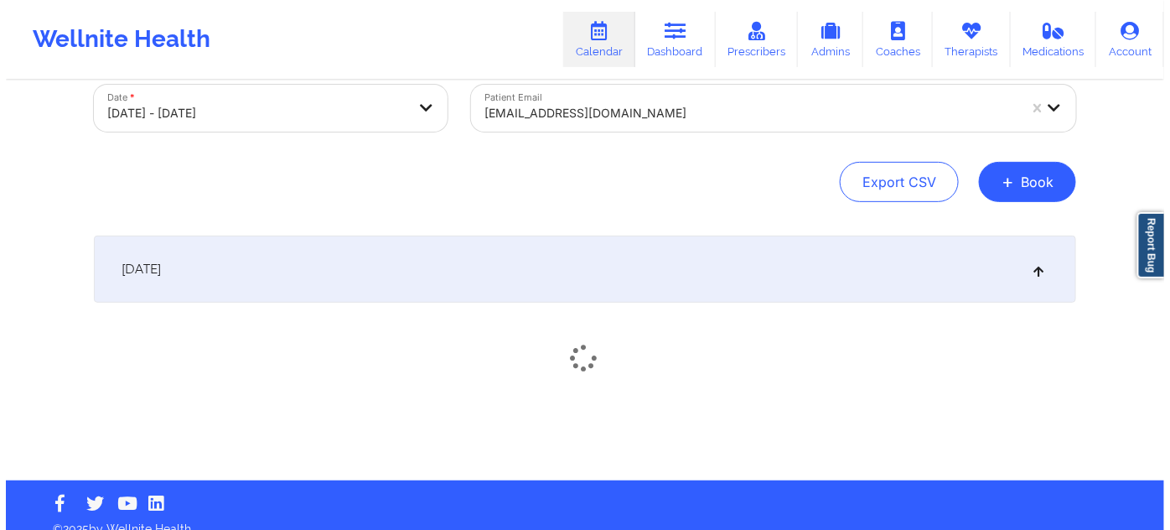
scroll to position [107, 0]
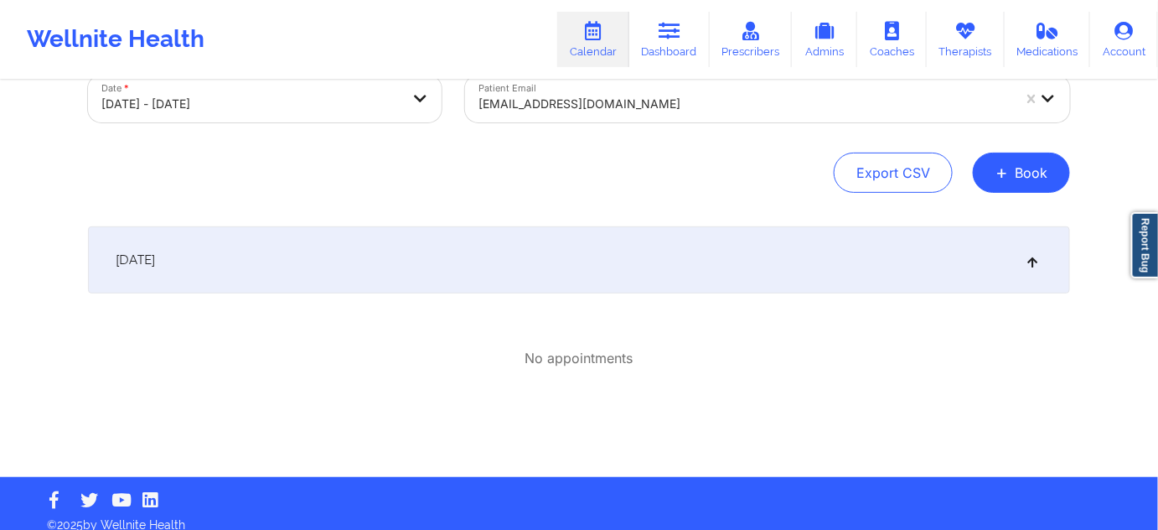
click at [296, 103] on body "Wellnite Health Calendar Dashboard Prescribers Admins Coaches Therapists Medica…" at bounding box center [579, 158] width 1158 height 530
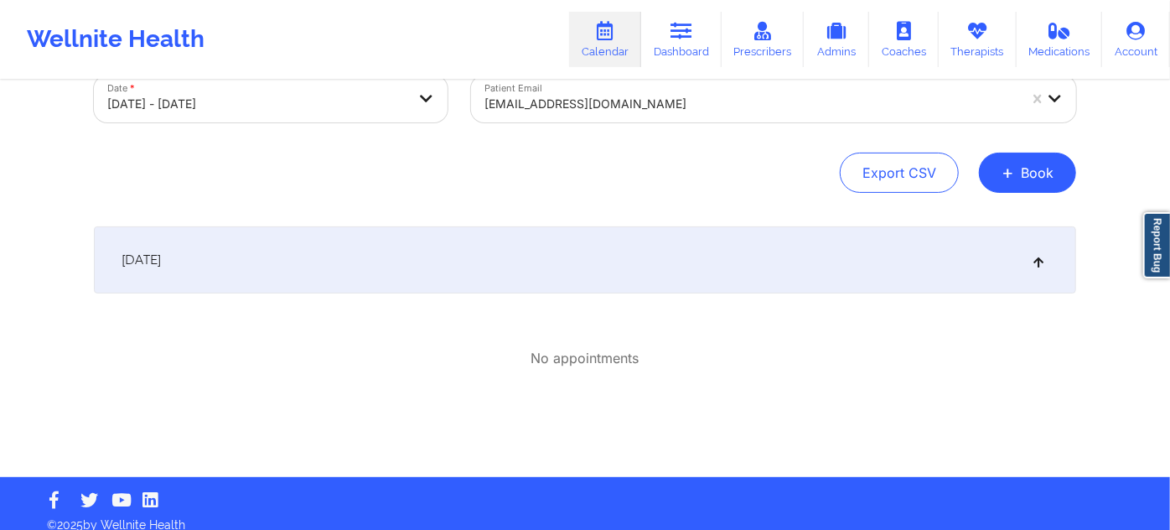
select select "2025-8"
select select "2025-9"
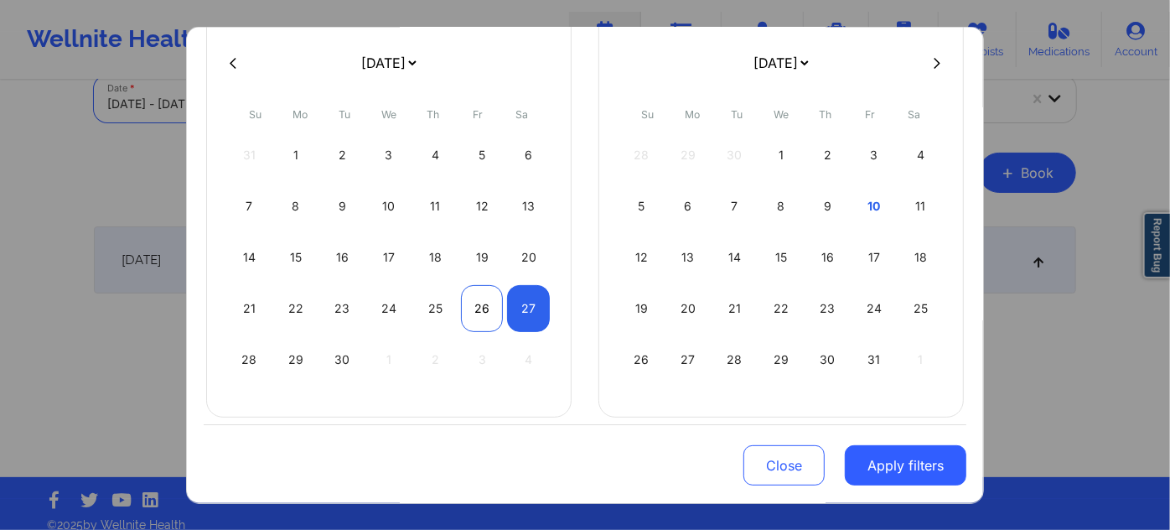
scroll to position [142, 0]
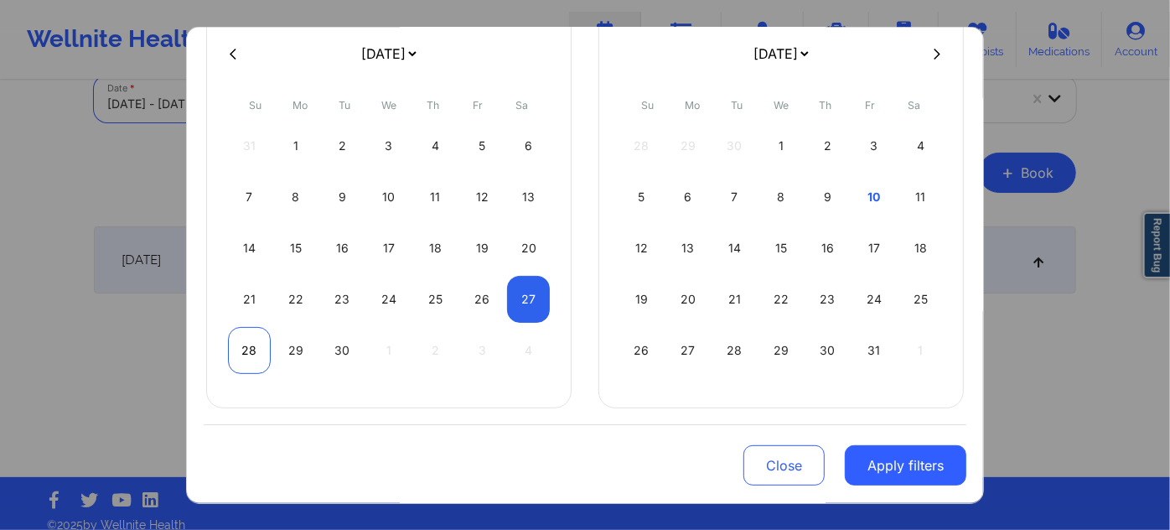
click at [259, 341] on div "28" at bounding box center [249, 350] width 43 height 47
select select "2025-8"
select select "2025-9"
select select "2025-8"
select select "2025-9"
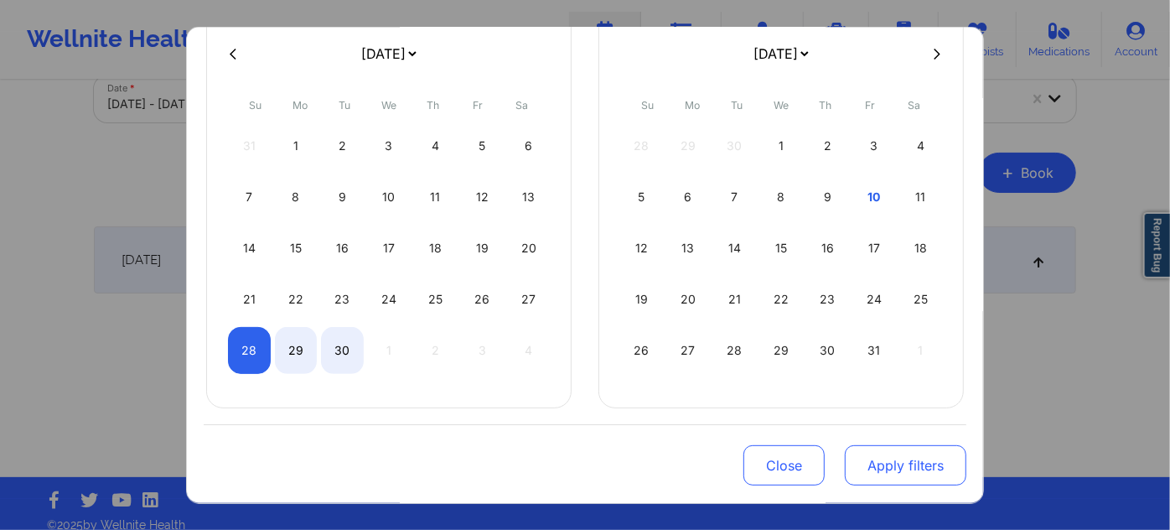
click at [883, 462] on button "Apply filters" at bounding box center [906, 465] width 122 height 40
select select "2025-8"
select select "2025-9"
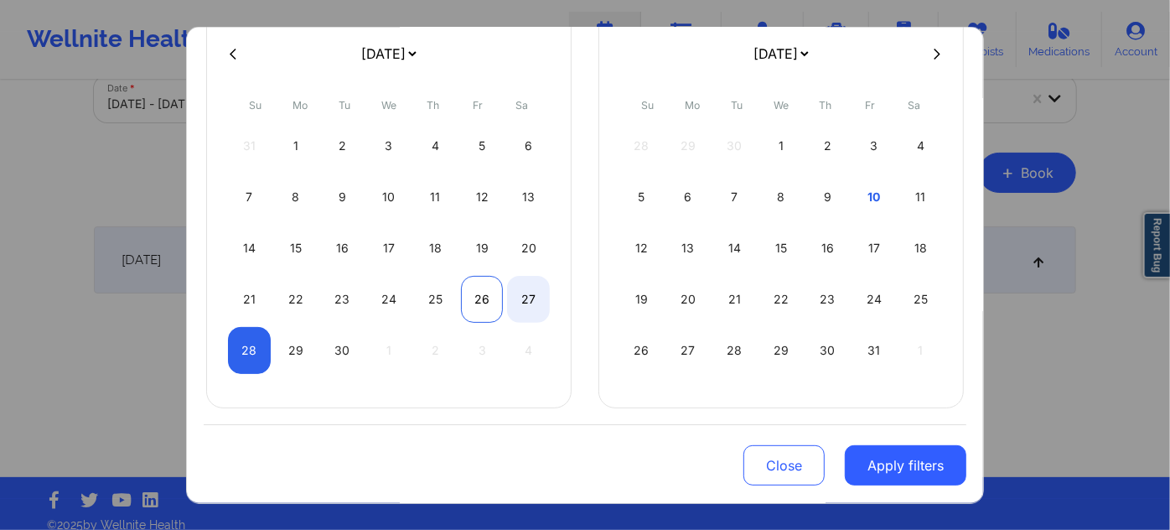
select select "2025-8"
select select "2025-9"
select select "2025-8"
select select "2025-9"
click at [424, 298] on div "25" at bounding box center [435, 299] width 43 height 47
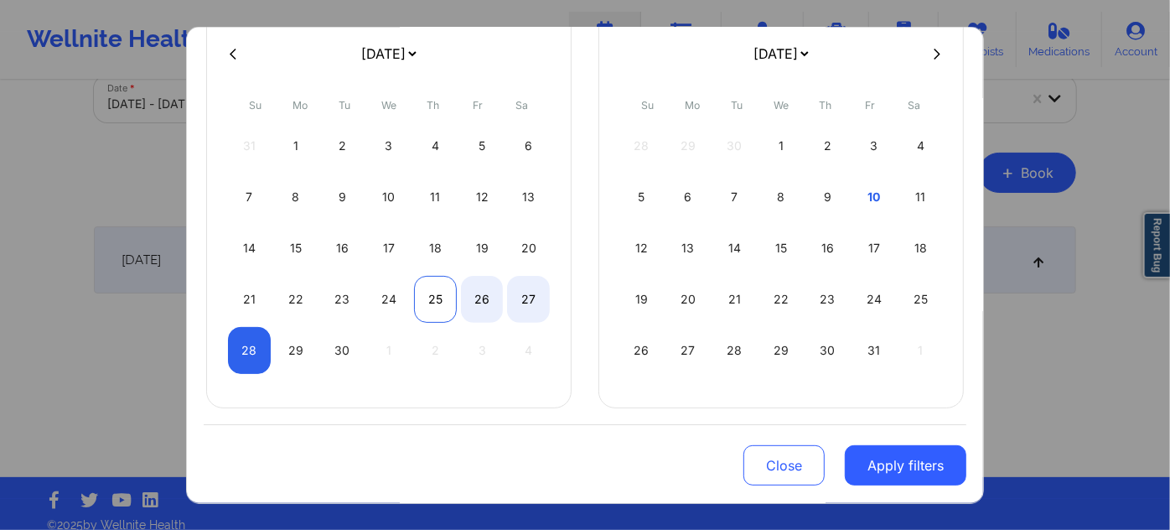
select select "2025-8"
select select "2025-9"
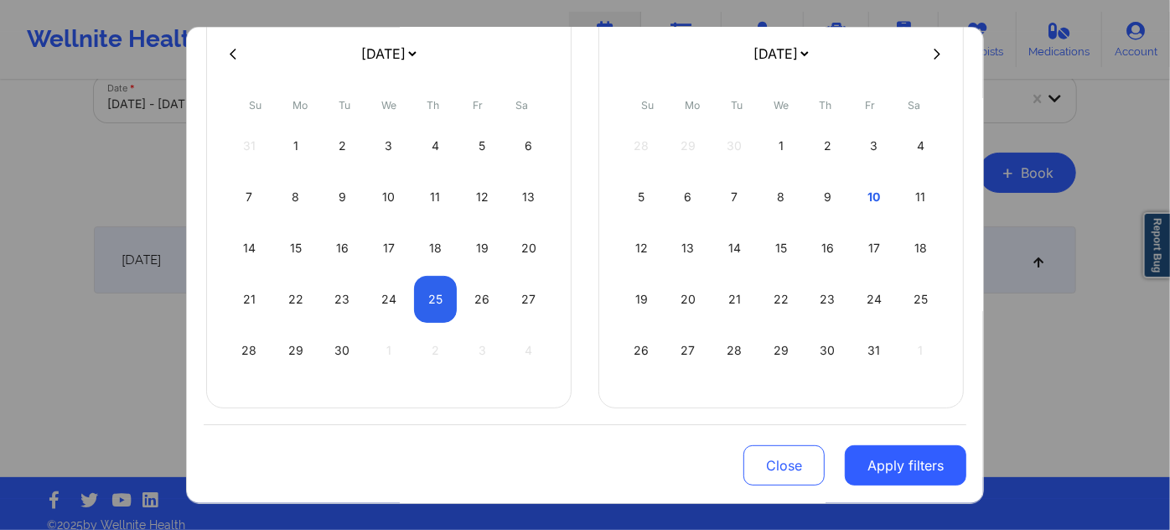
select select "2025-8"
select select "2025-9"
click at [880, 469] on button "Apply filters" at bounding box center [906, 465] width 122 height 40
select select "2025-8"
select select "2025-9"
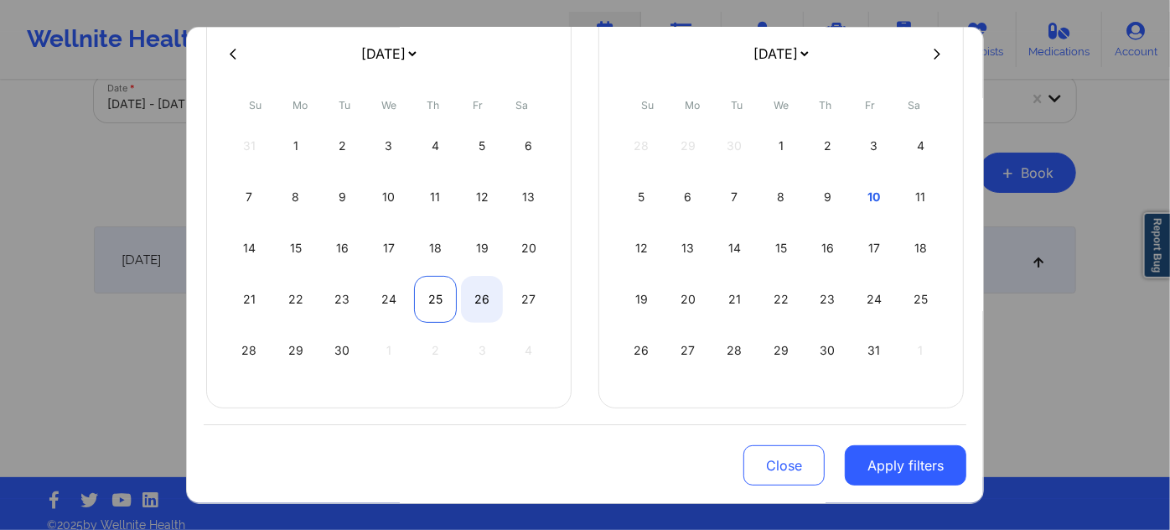
select select "2025-8"
select select "2025-9"
click at [436, 299] on div "25" at bounding box center [435, 299] width 43 height 47
select select "2025-8"
select select "2025-9"
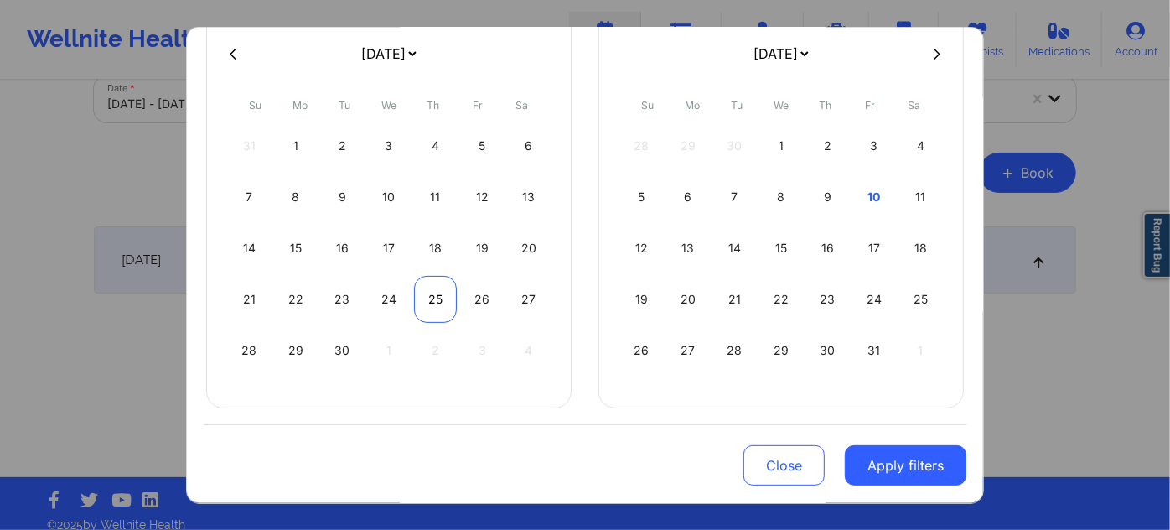
click at [436, 299] on div "25" at bounding box center [435, 299] width 43 height 47
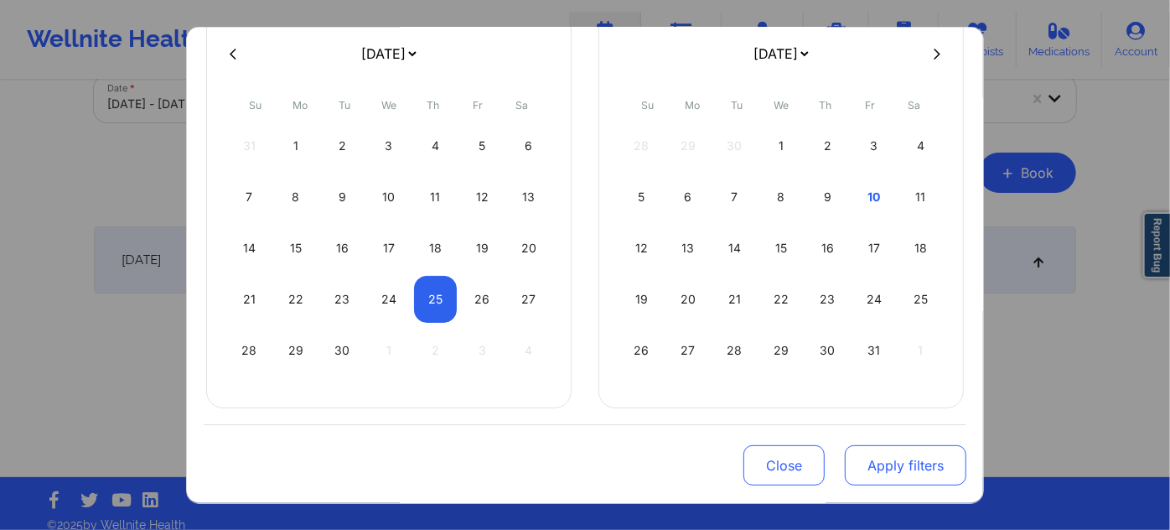
select select "2025-8"
select select "2025-9"
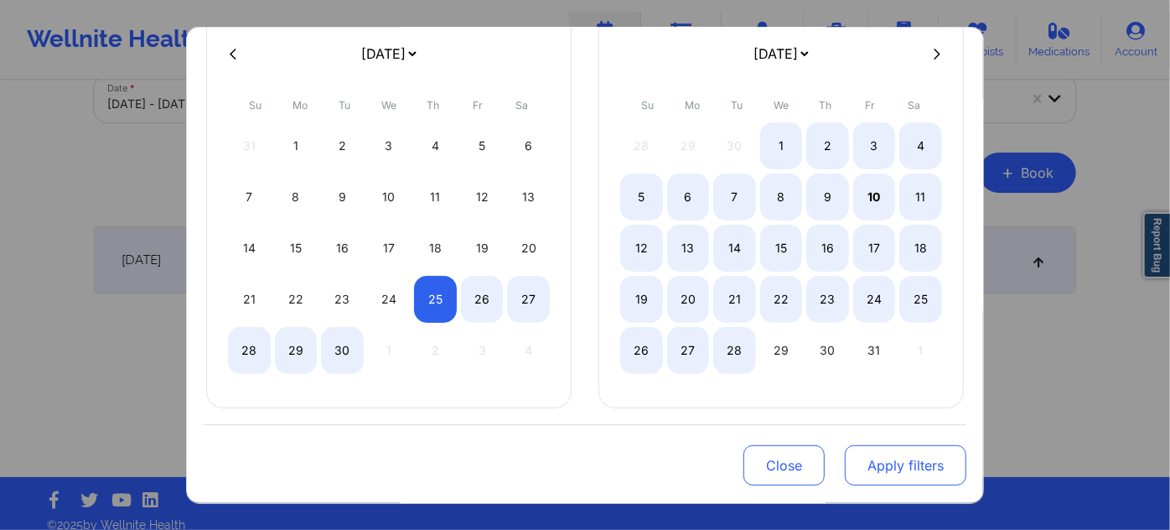
click at [903, 466] on button "Apply filters" at bounding box center [906, 465] width 122 height 40
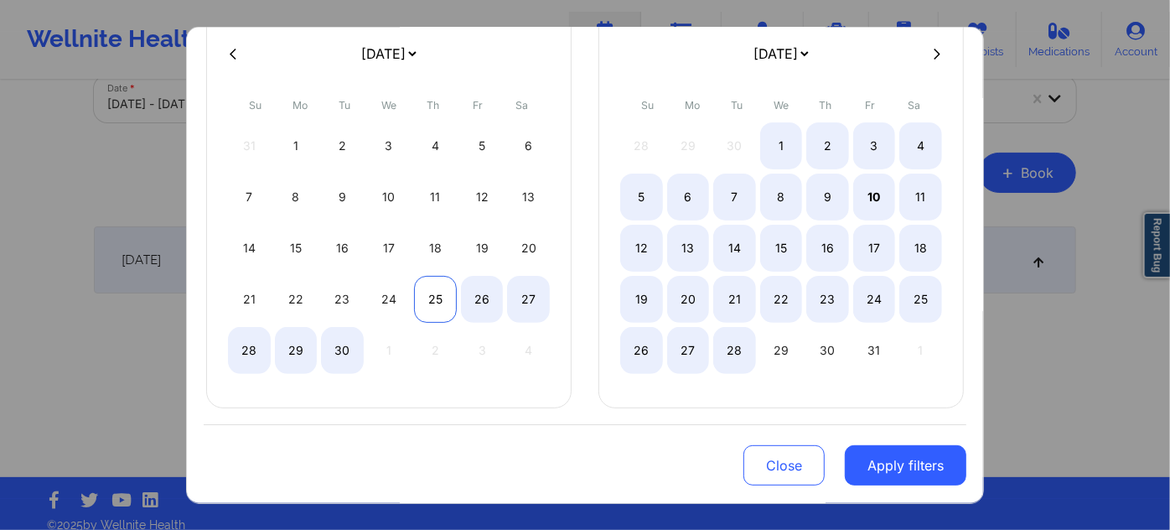
select select "2025-8"
select select "2025-9"
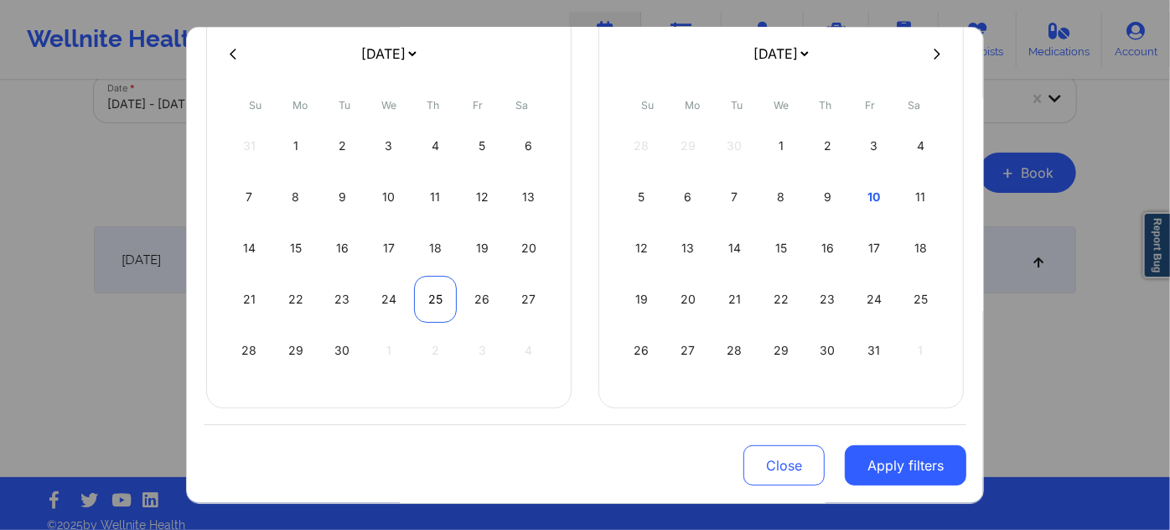
click at [436, 278] on div "25" at bounding box center [435, 299] width 43 height 47
select select "2025-8"
select select "2025-9"
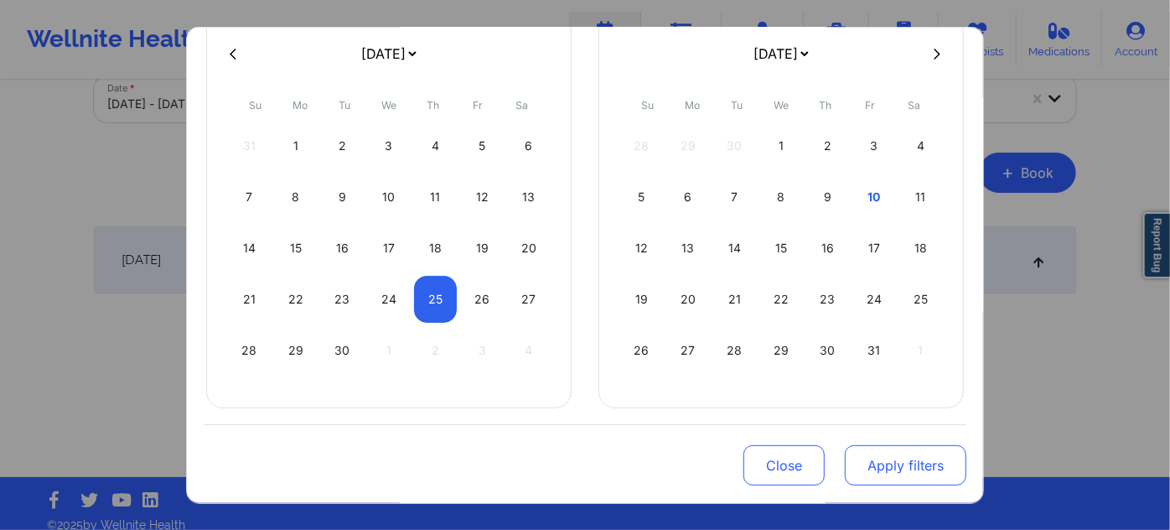
click at [847, 461] on button "Apply filters" at bounding box center [906, 465] width 122 height 40
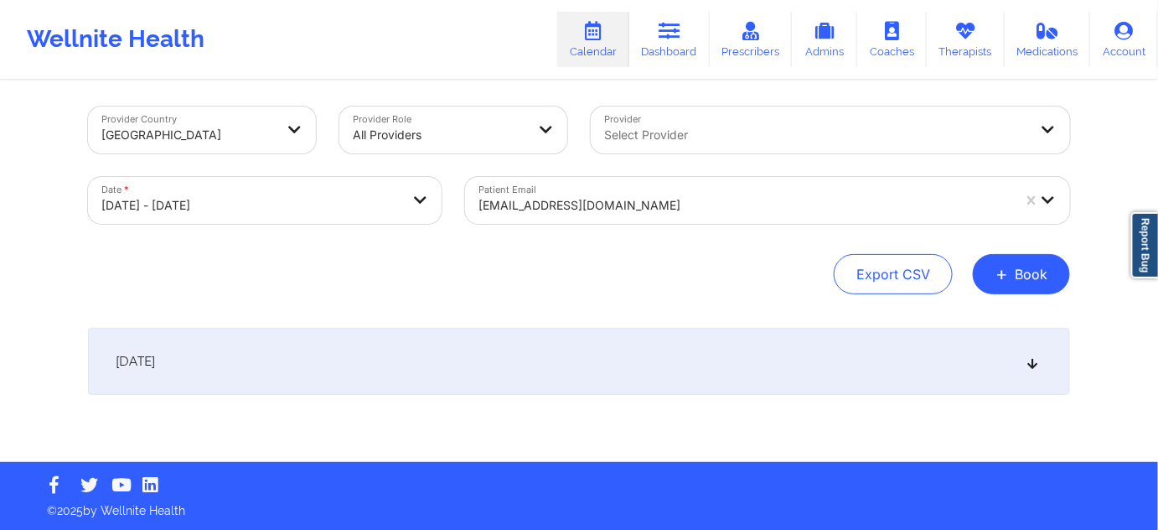
click at [731, 355] on div "[DATE]" at bounding box center [579, 361] width 982 height 67
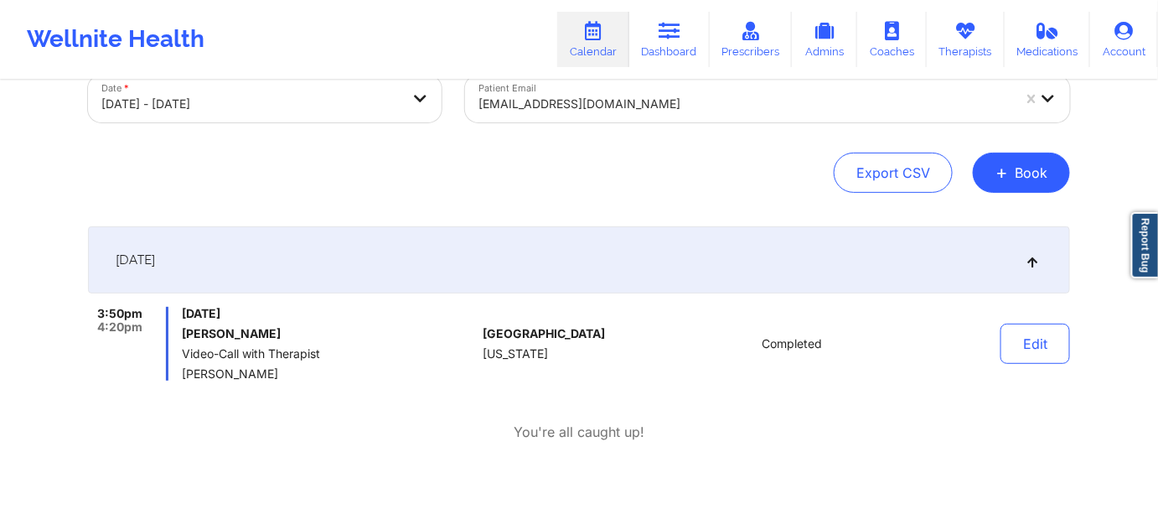
click at [205, 334] on h6 "[PERSON_NAME]" at bounding box center [329, 333] width 294 height 13
copy h6 "gabe"
click at [235, 332] on h6 "[PERSON_NAME]" at bounding box center [329, 333] width 294 height 13
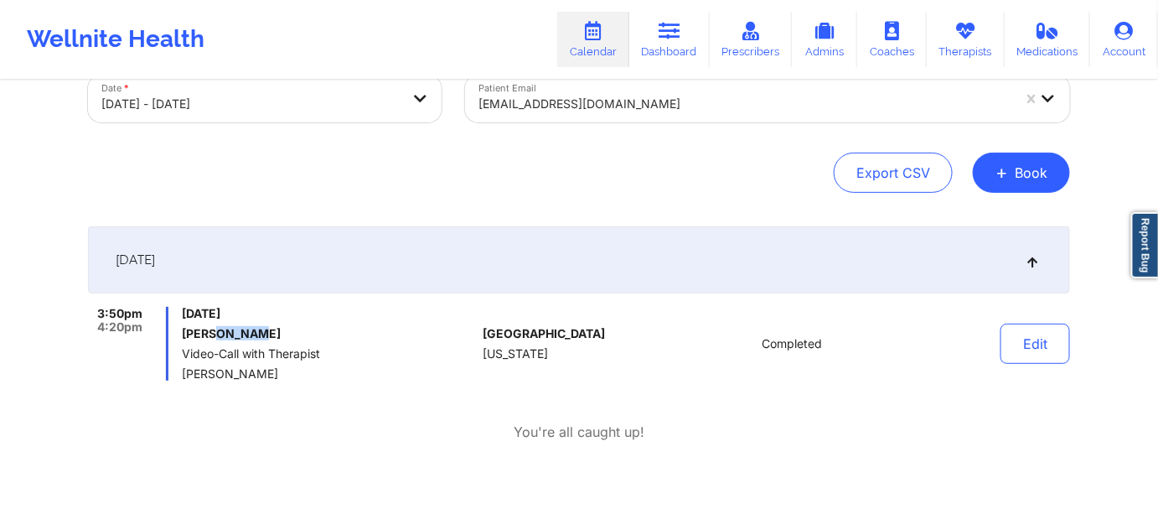
copy h6 "rounds"
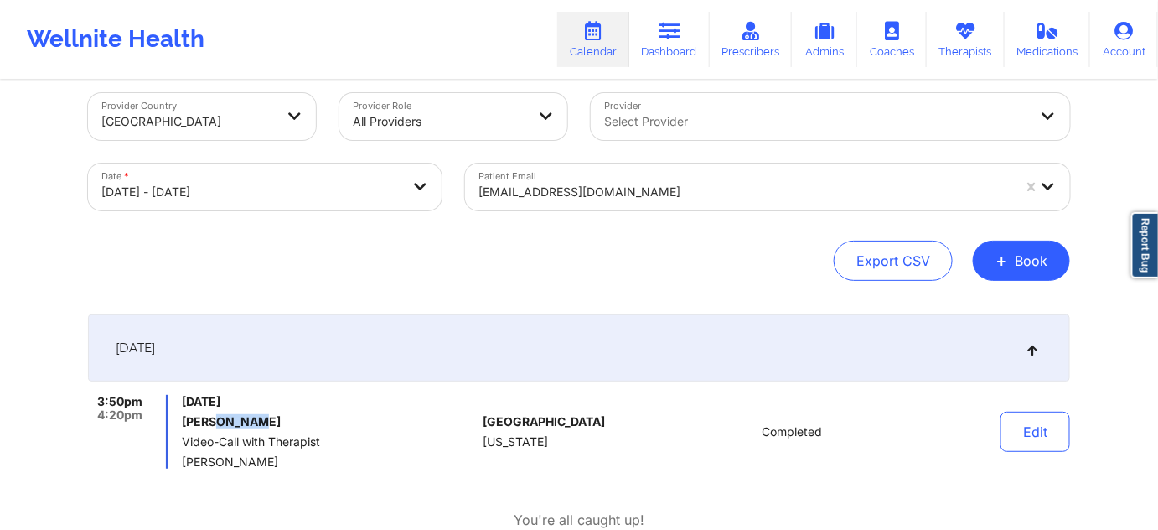
scroll to position [0, 0]
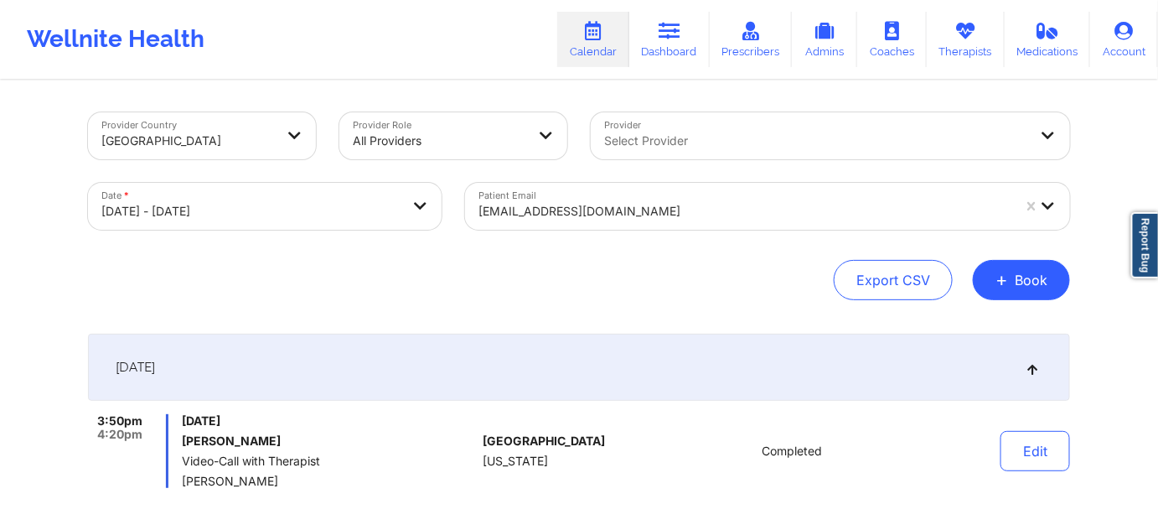
click at [194, 446] on h6 "[PERSON_NAME]" at bounding box center [329, 440] width 294 height 13
copy h6 "gabe"
click at [230, 436] on h6 "[PERSON_NAME]" at bounding box center [329, 440] width 294 height 13
